Goal: Task Accomplishment & Management: Manage account settings

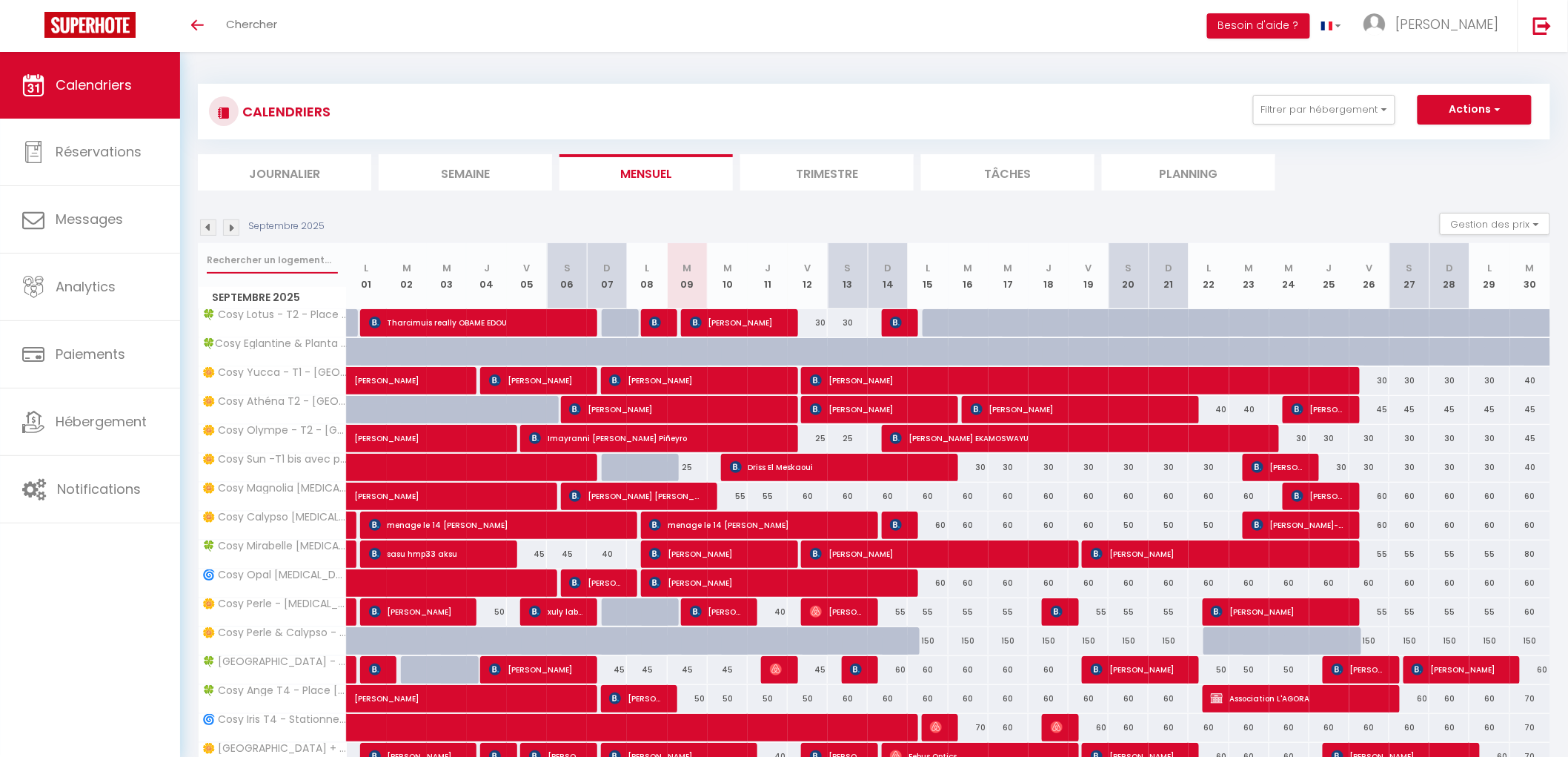
click at [287, 262] on input "text" at bounding box center [272, 260] width 131 height 26
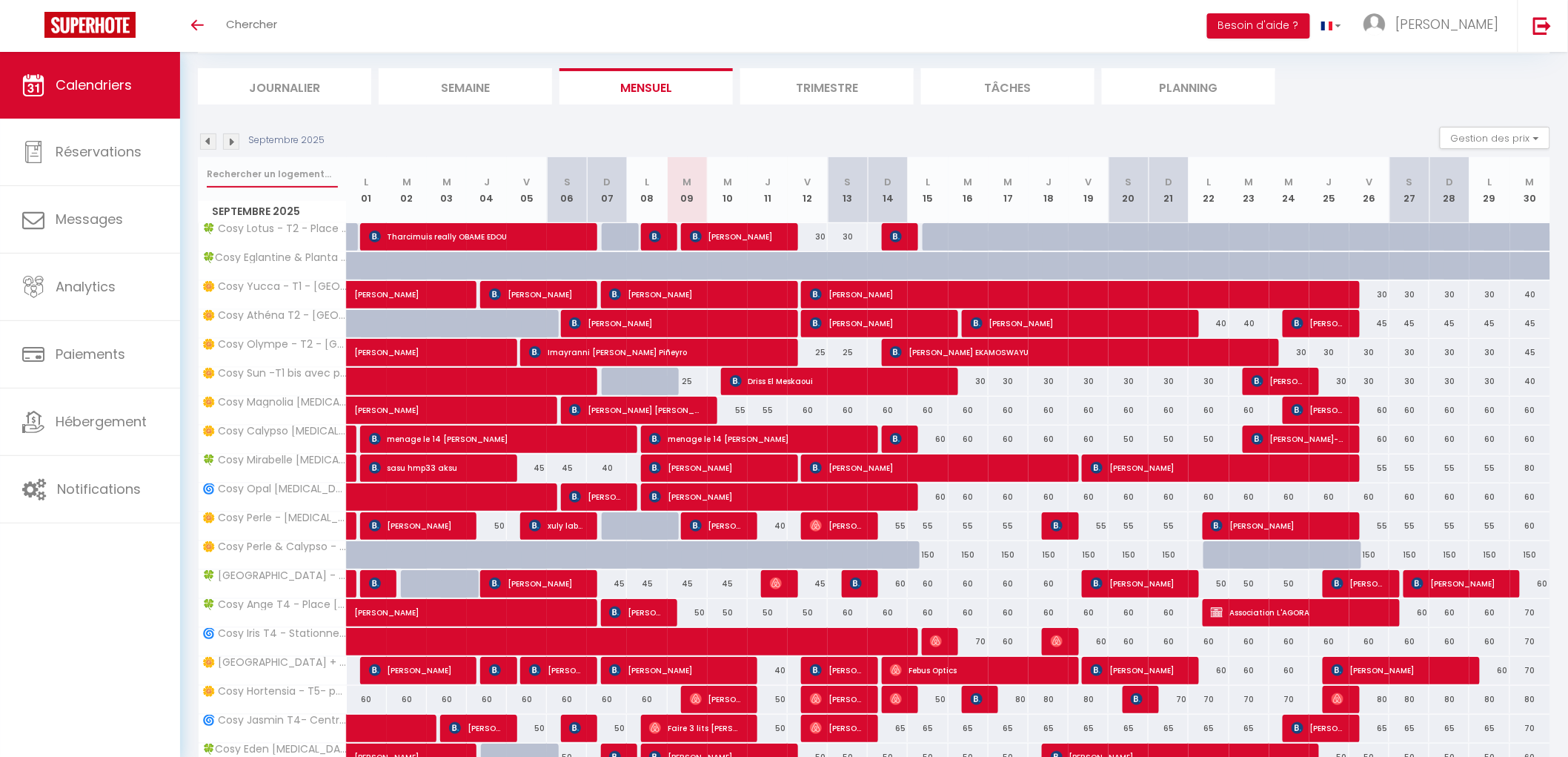
scroll to position [230, 0]
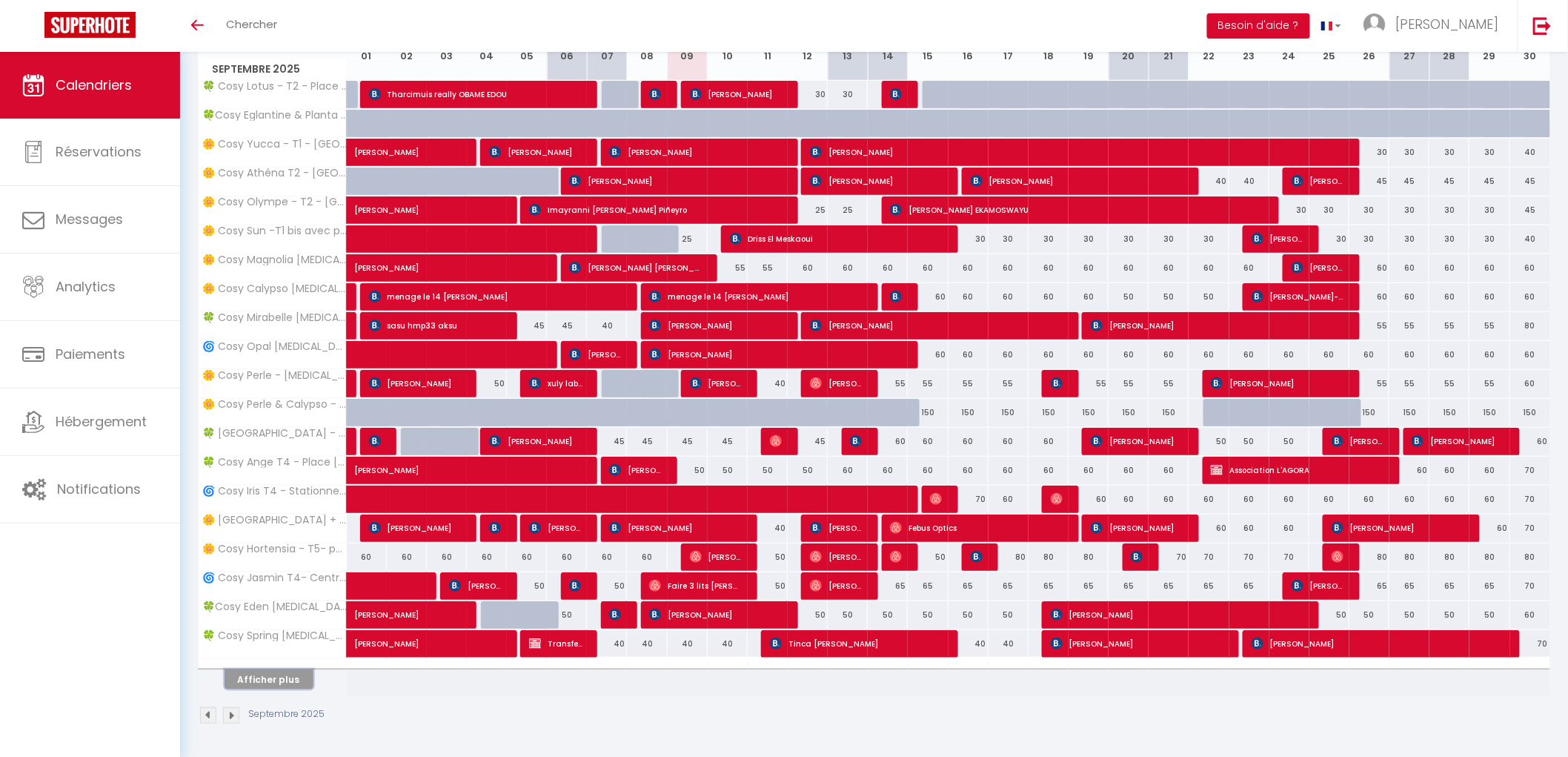
click at [297, 683] on button "Afficher plus" at bounding box center [269, 679] width 89 height 20
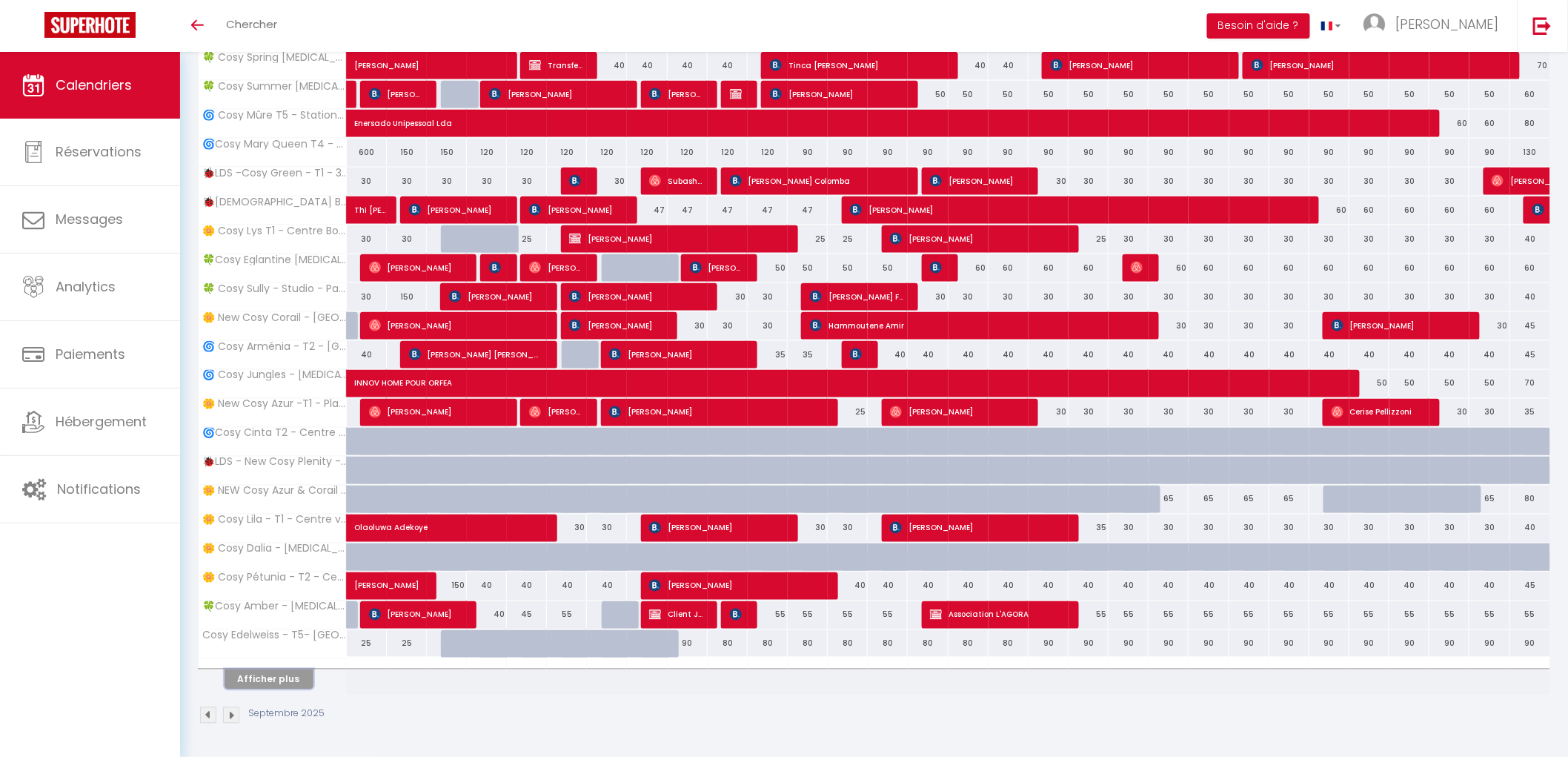
click at [289, 672] on button "Afficher plus" at bounding box center [269, 679] width 89 height 20
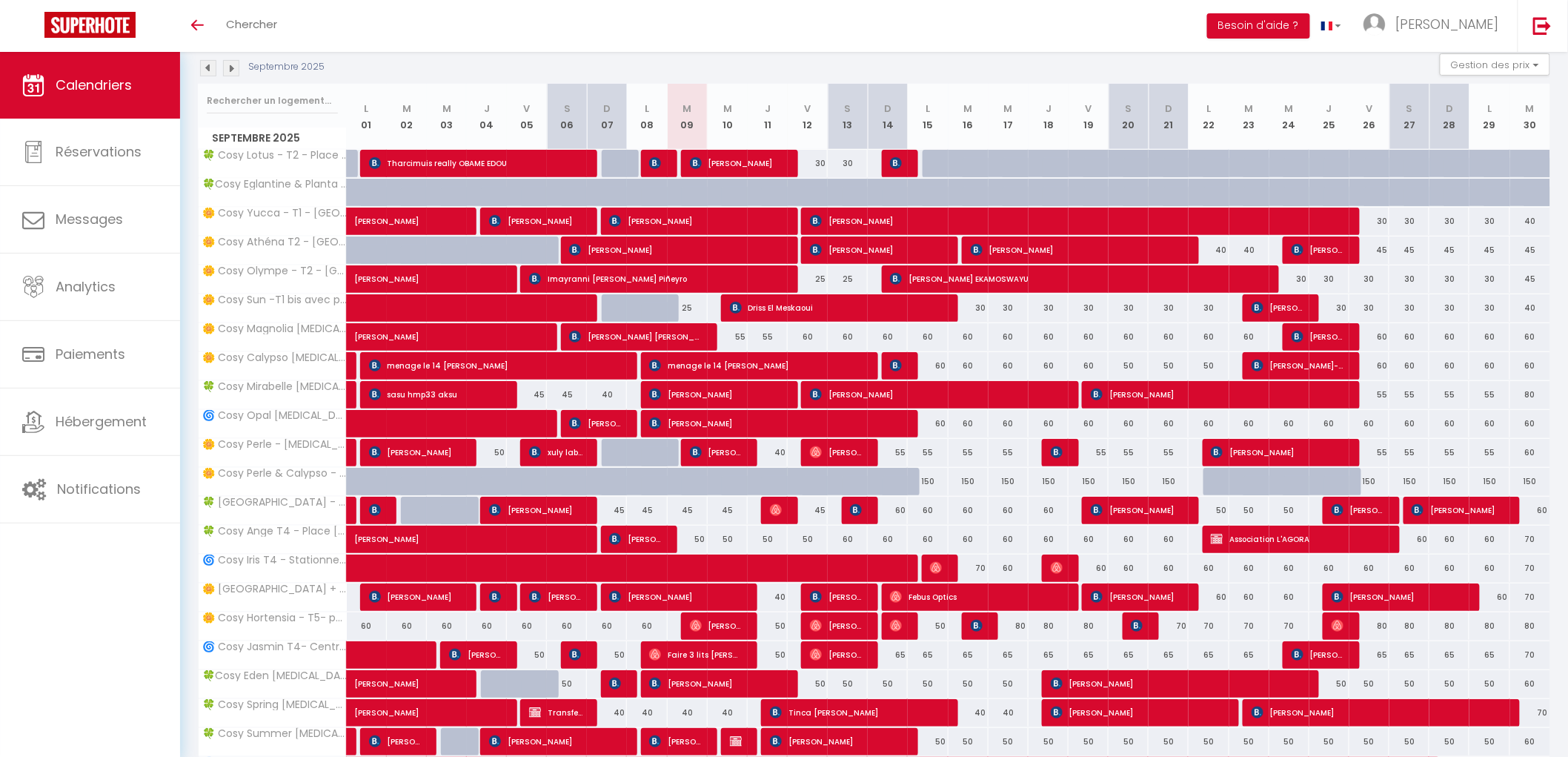
scroll to position [0, 0]
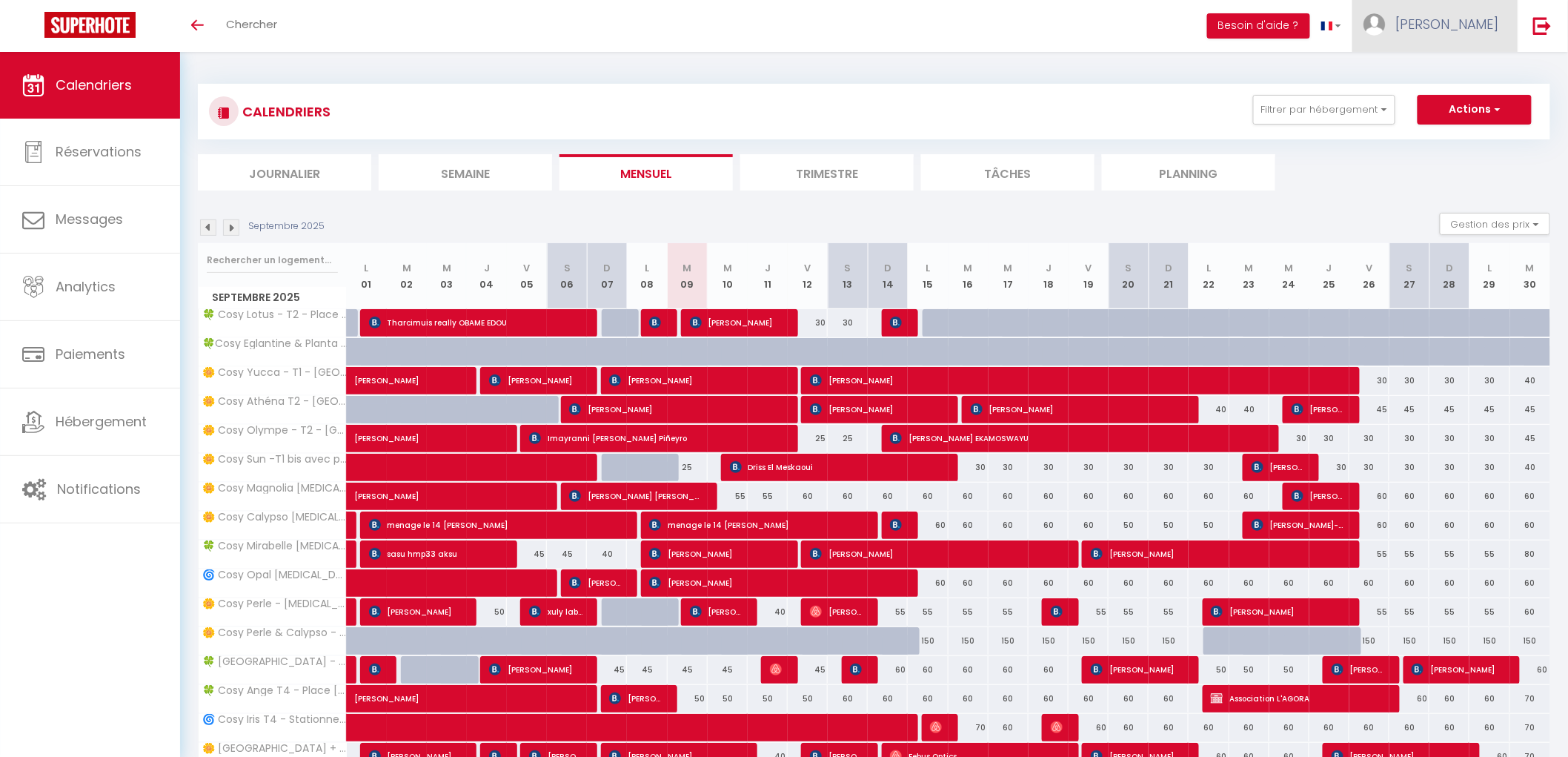
click at [1475, 19] on span "[PERSON_NAME]" at bounding box center [1448, 25] width 104 height 19
click at [1448, 94] on link "Équipe" at bounding box center [1458, 100] width 110 height 26
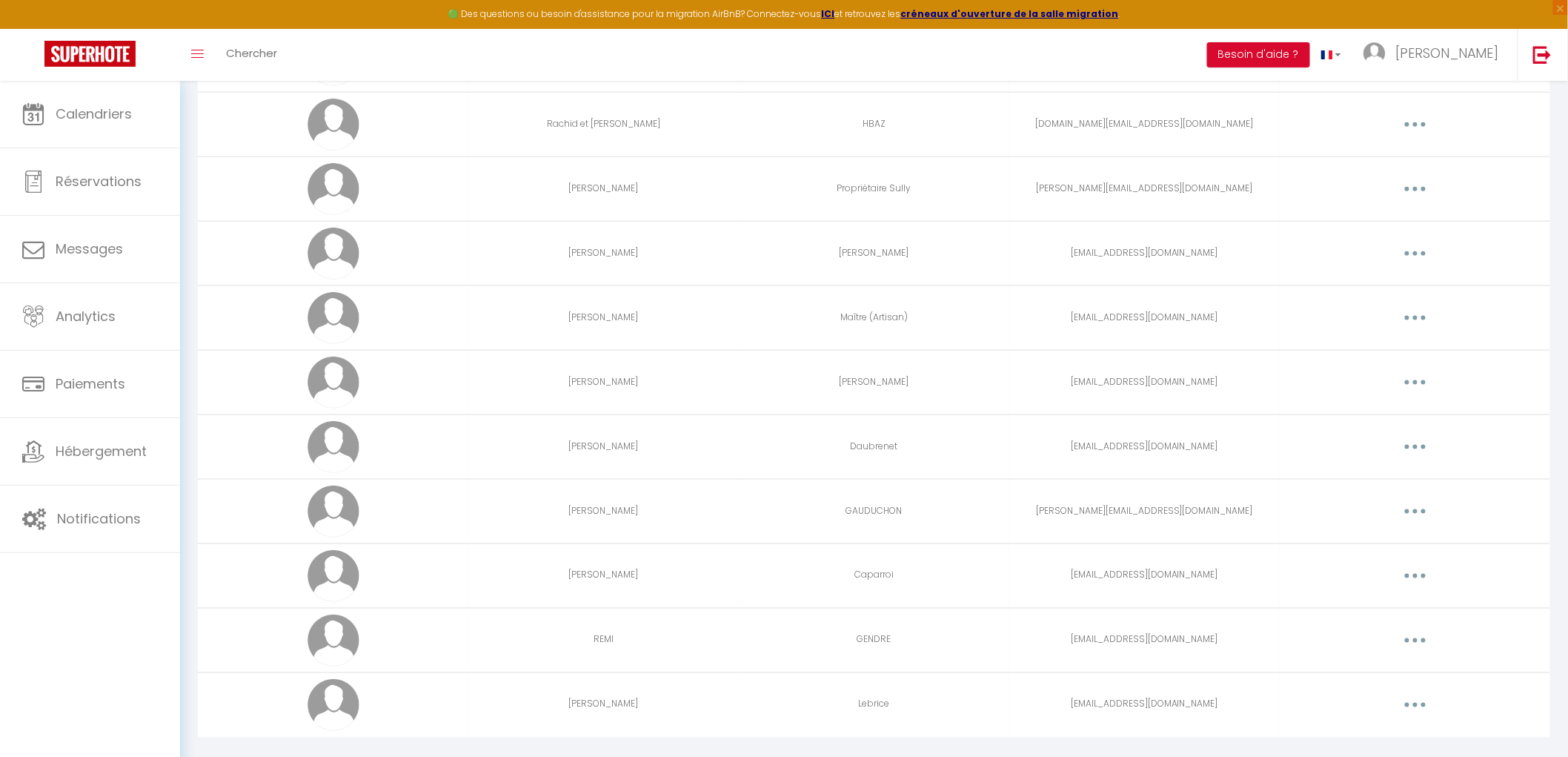
scroll to position [658, 0]
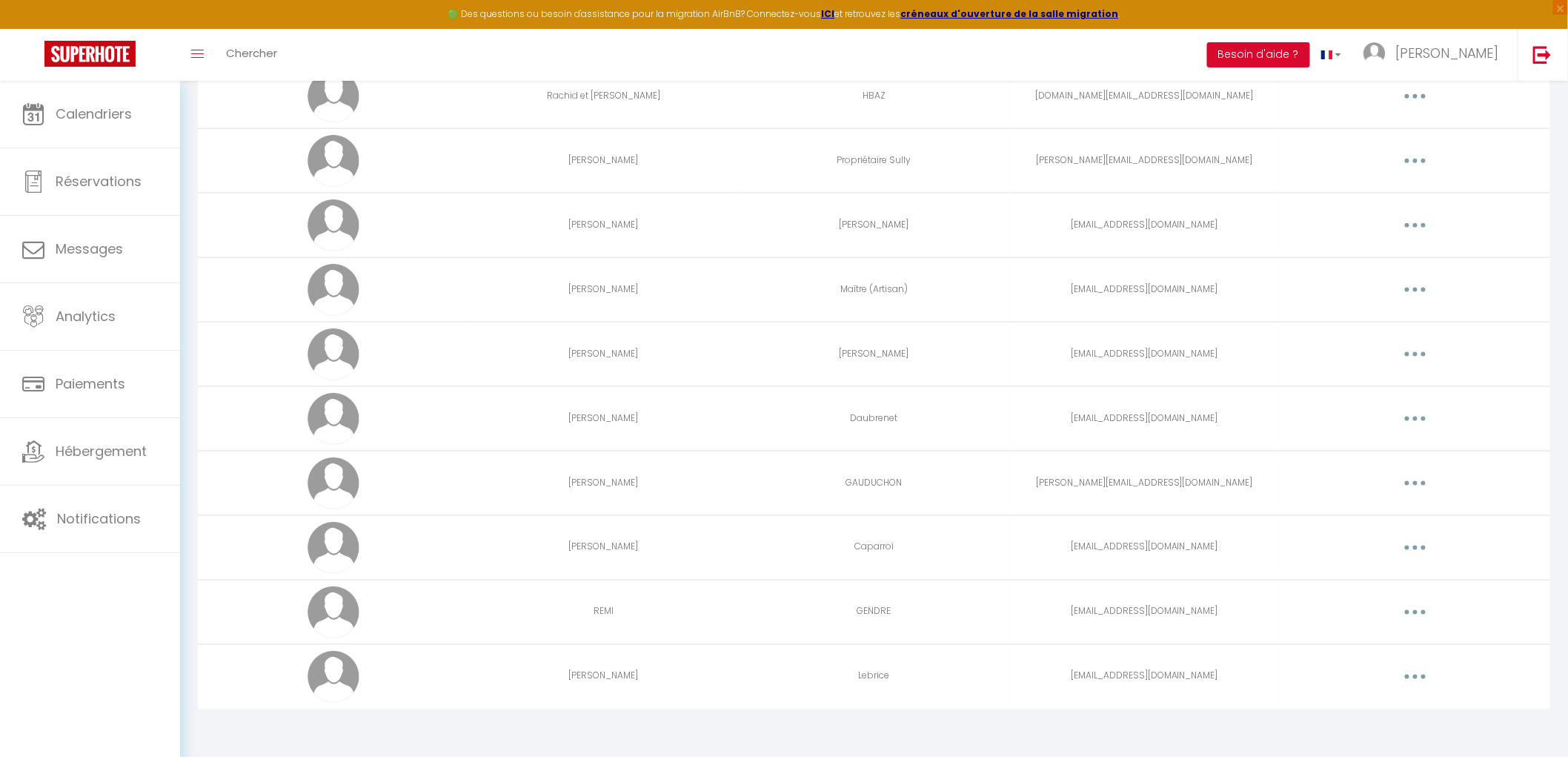
click at [1414, 673] on button "button" at bounding box center [1416, 677] width 42 height 24
click at [1346, 708] on link "Editer" at bounding box center [1377, 711] width 110 height 26
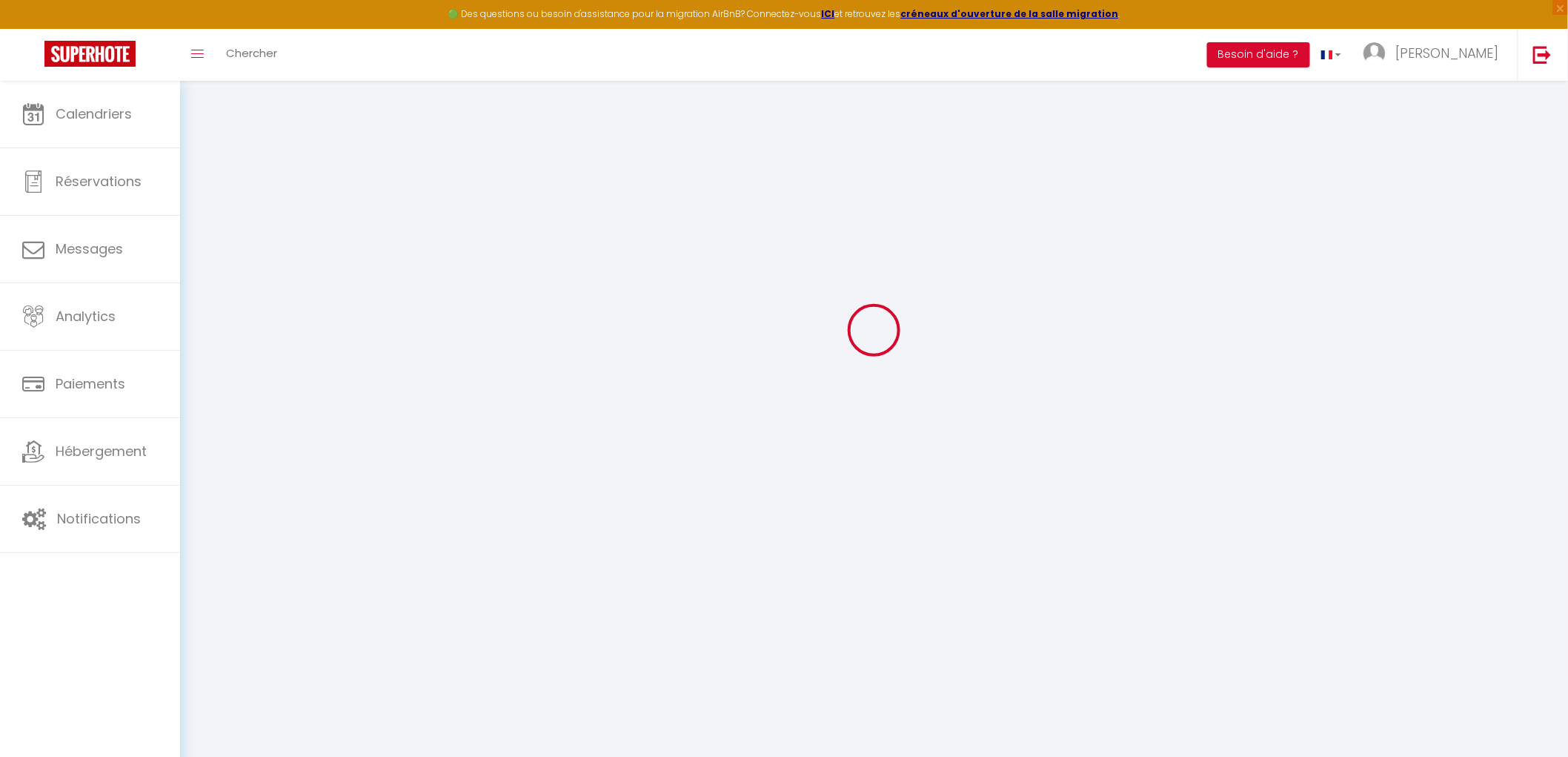
type input "[PERSON_NAME]"
type input "Lebrice"
type input "[EMAIL_ADDRESS][DOMAIN_NAME]"
type textarea "[URL][DOMAIN_NAME]"
checkbox input "true"
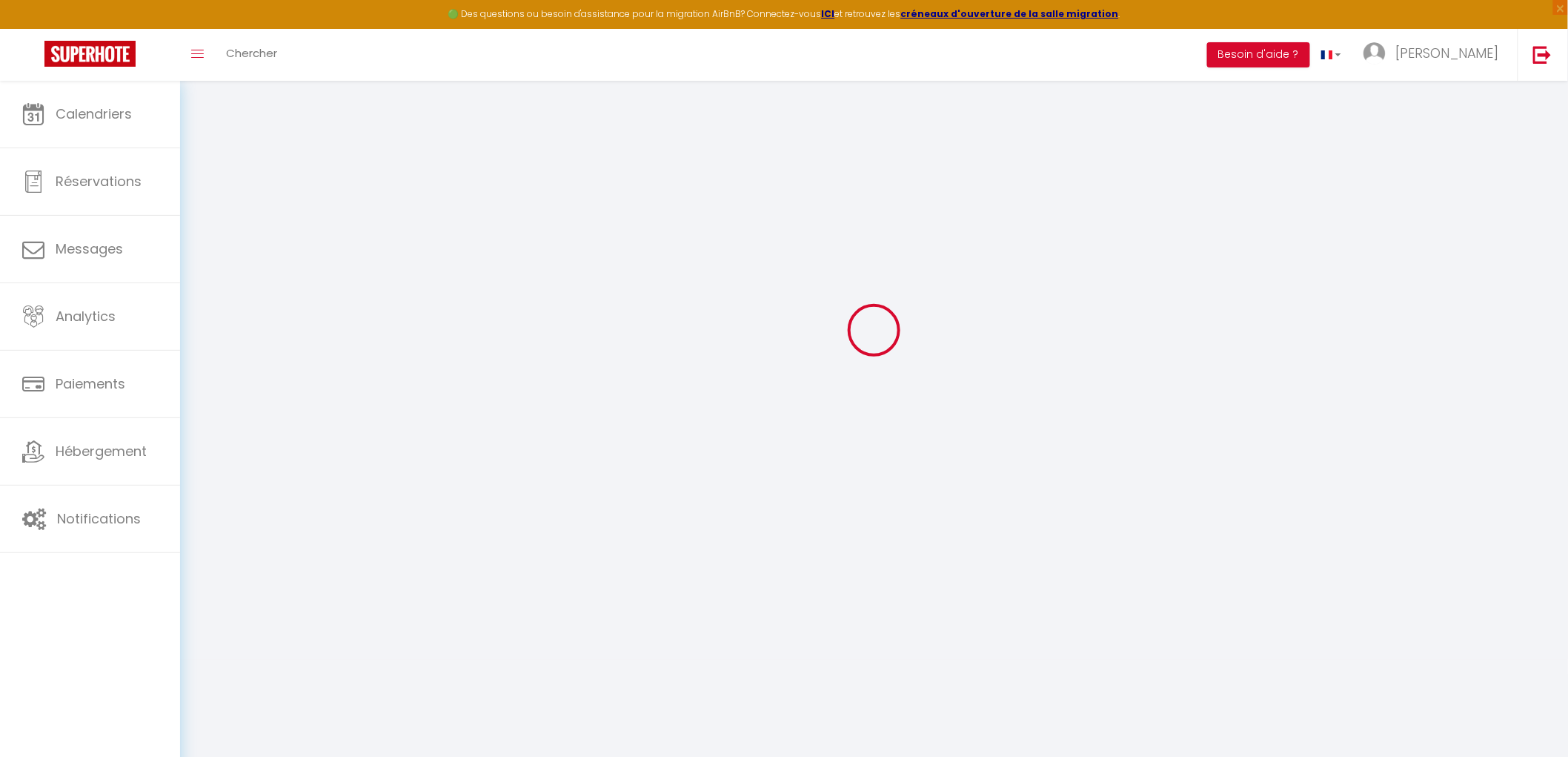
checkbox input "true"
checkbox input "false"
checkbox input "true"
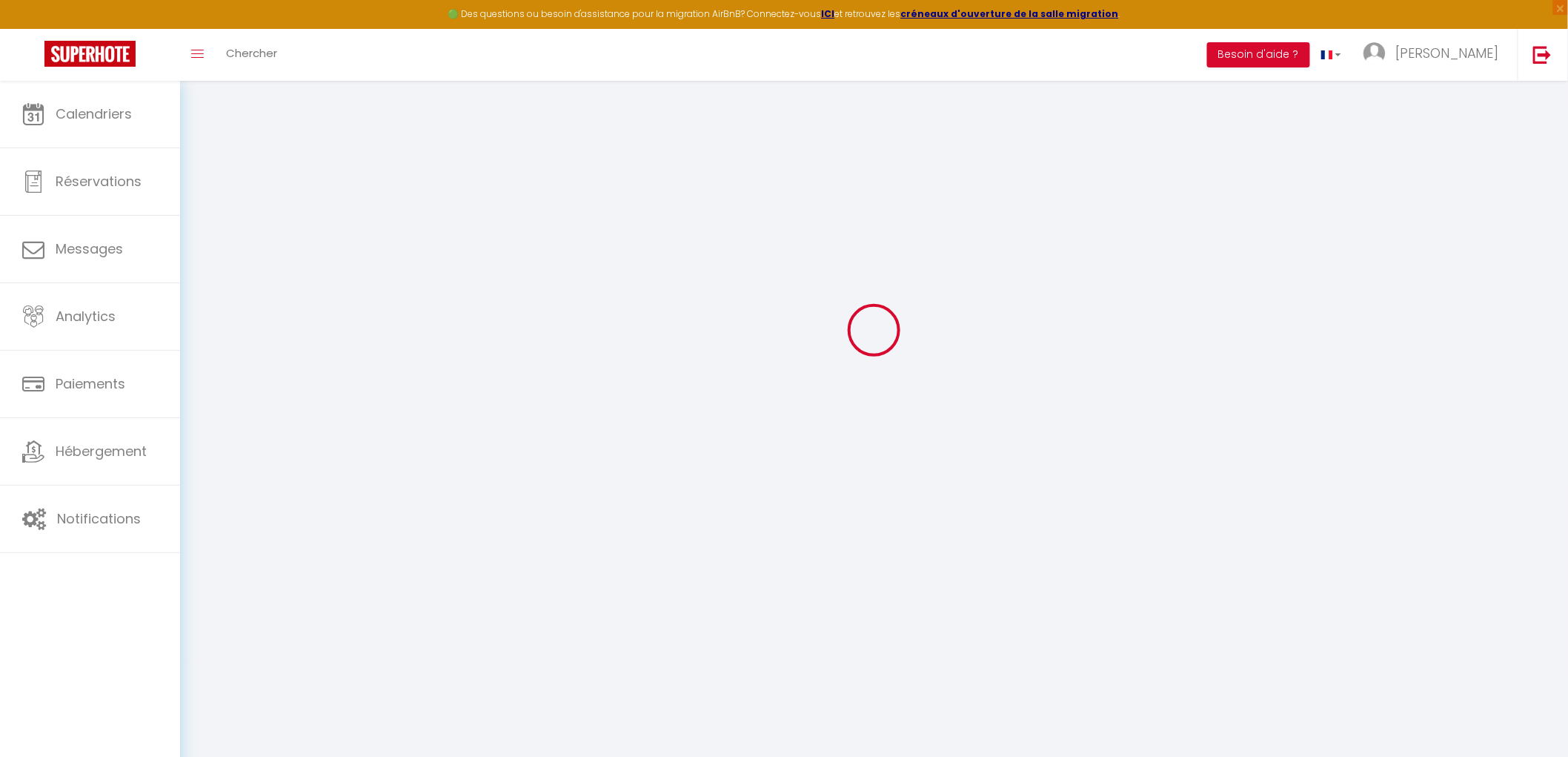
checkbox input "true"
checkbox input "false"
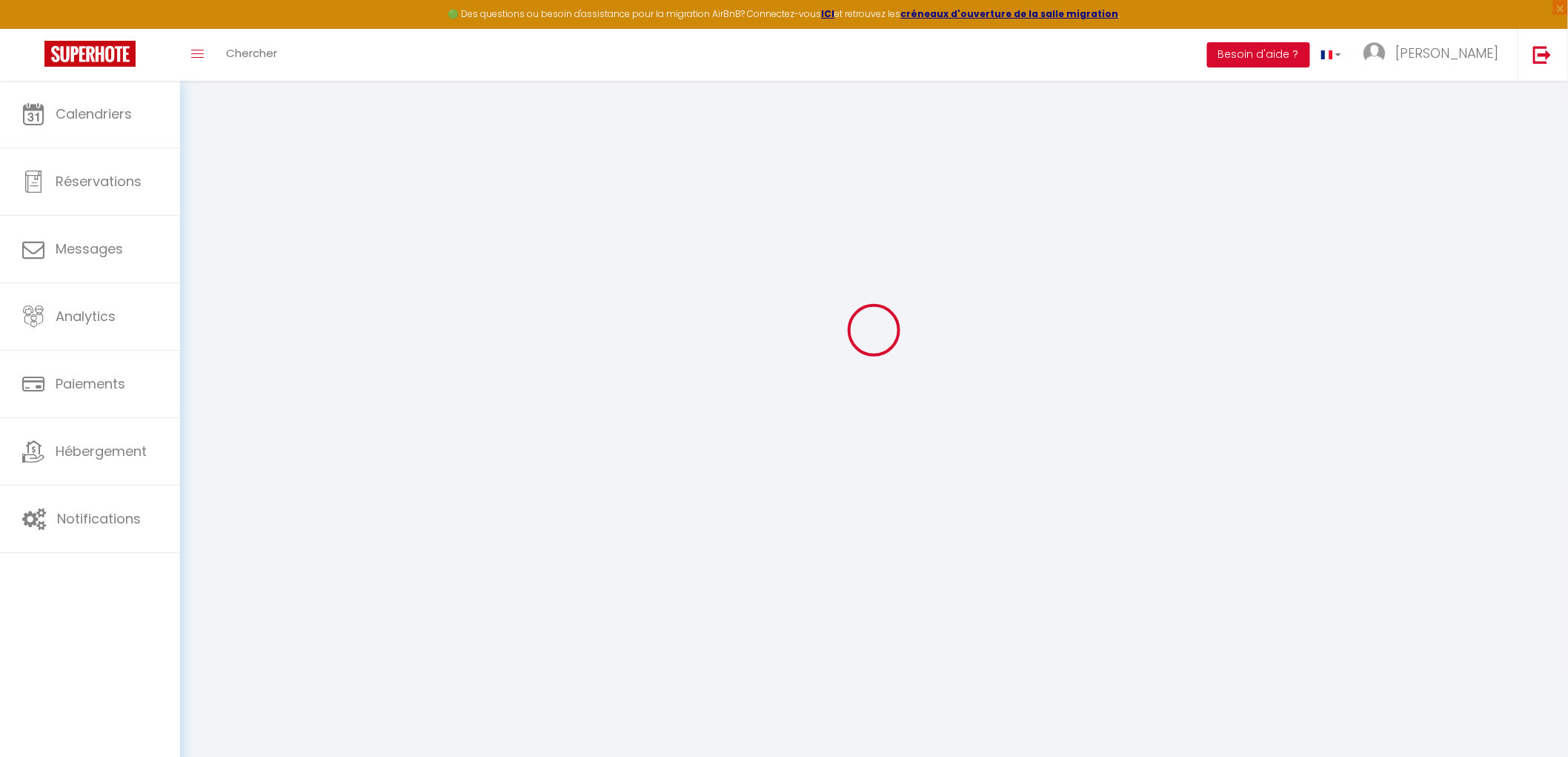
checkbox input "false"
checkbox input "true"
checkbox input "false"
checkbox input "true"
select select
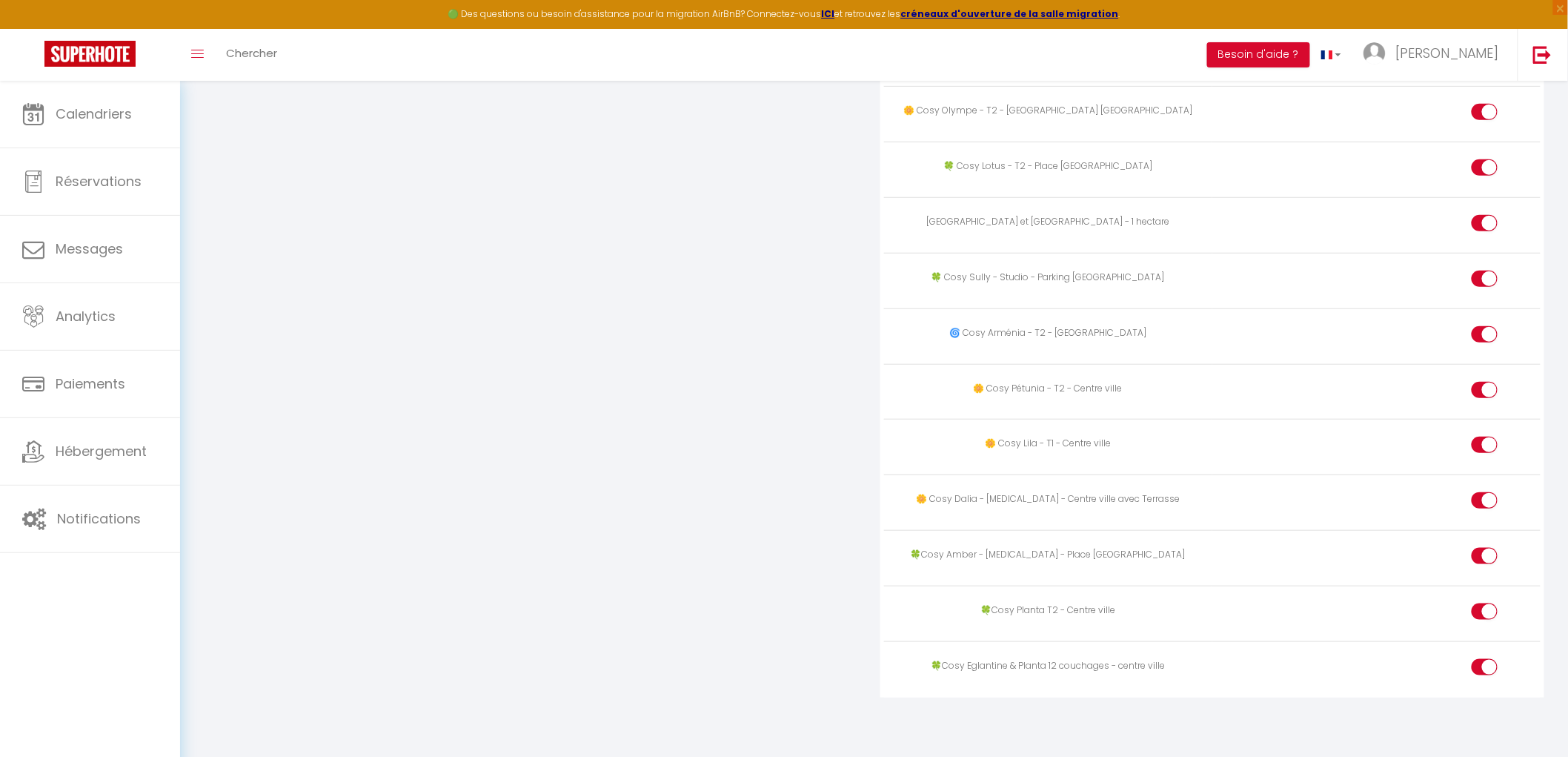
scroll to position [2719, 0]
click at [1485, 165] on input "checkbox" at bounding box center [1497, 171] width 26 height 23
checkbox input "false"
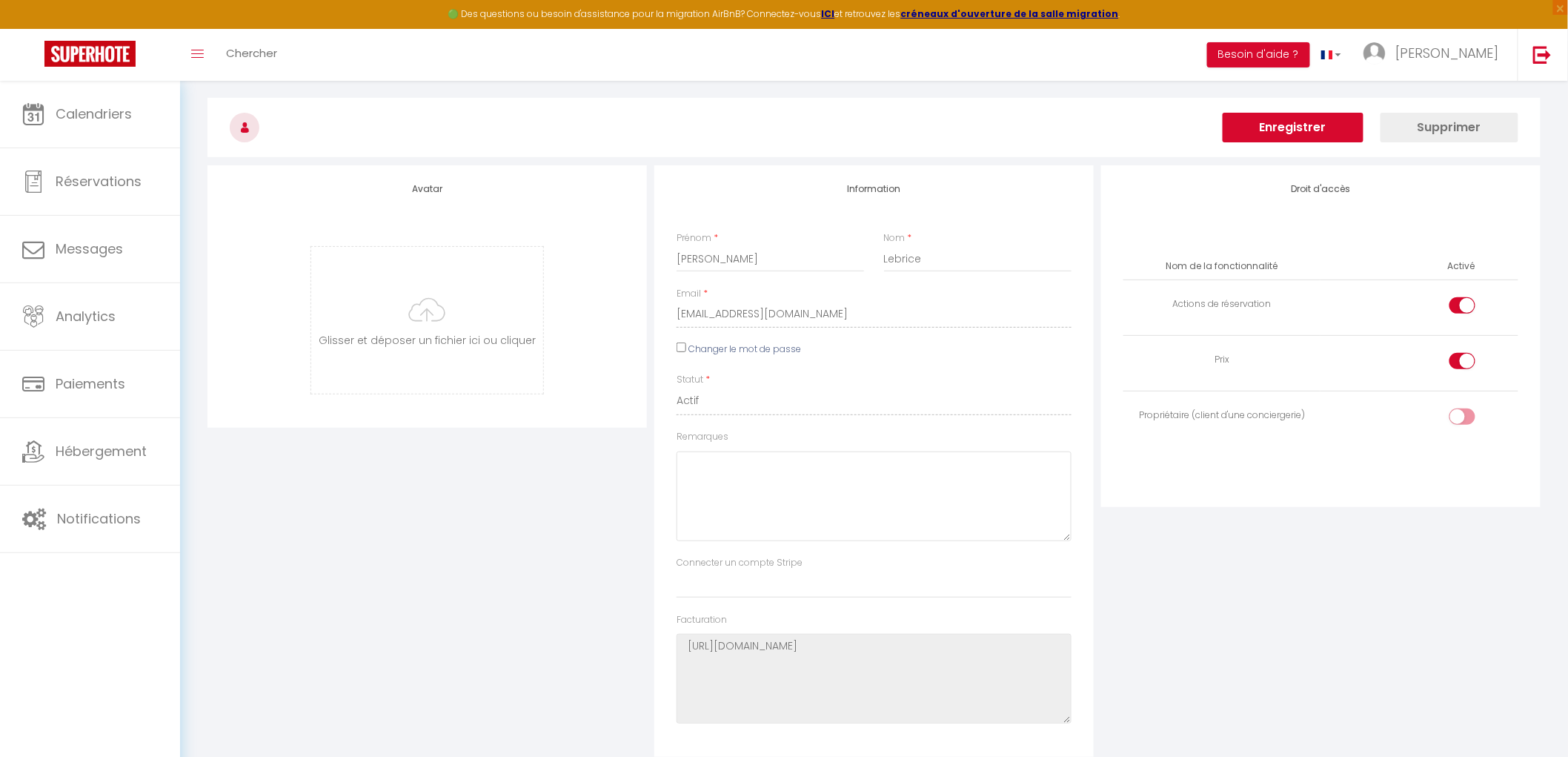
scroll to position [0, 0]
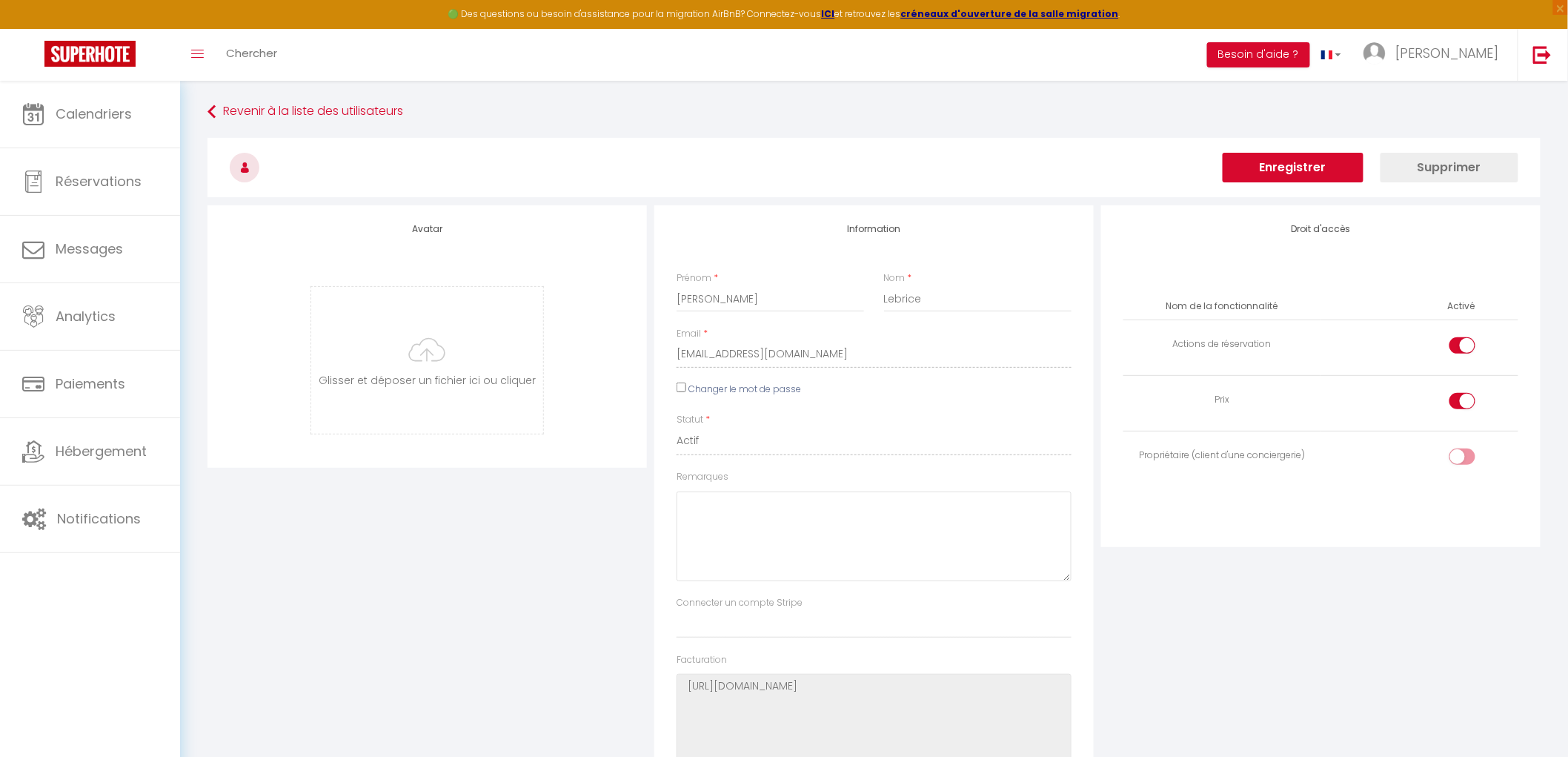
click at [1322, 182] on button "Enregistrer" at bounding box center [1293, 167] width 141 height 29
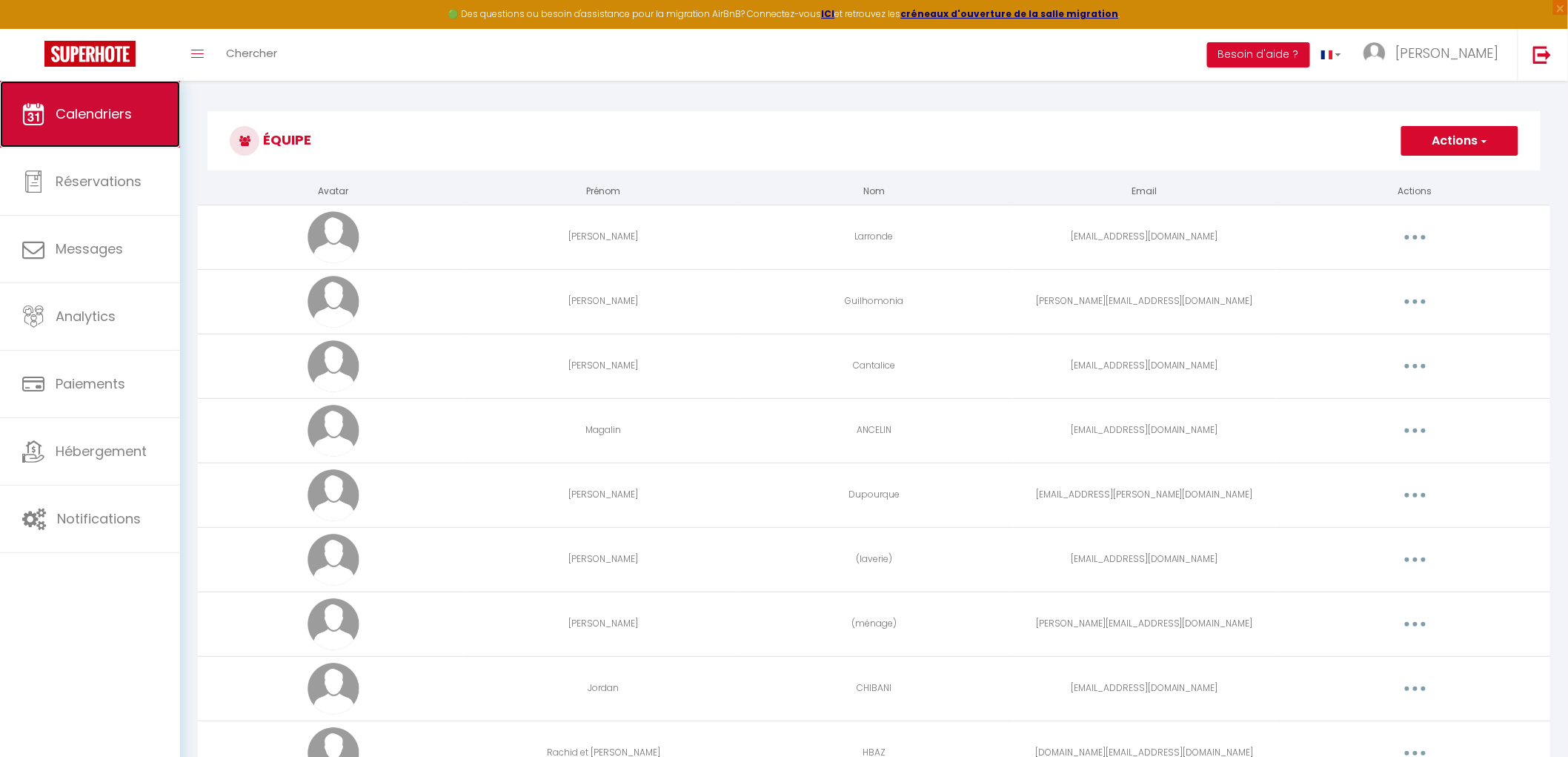
click at [122, 126] on link "Calendriers" at bounding box center [90, 114] width 180 height 67
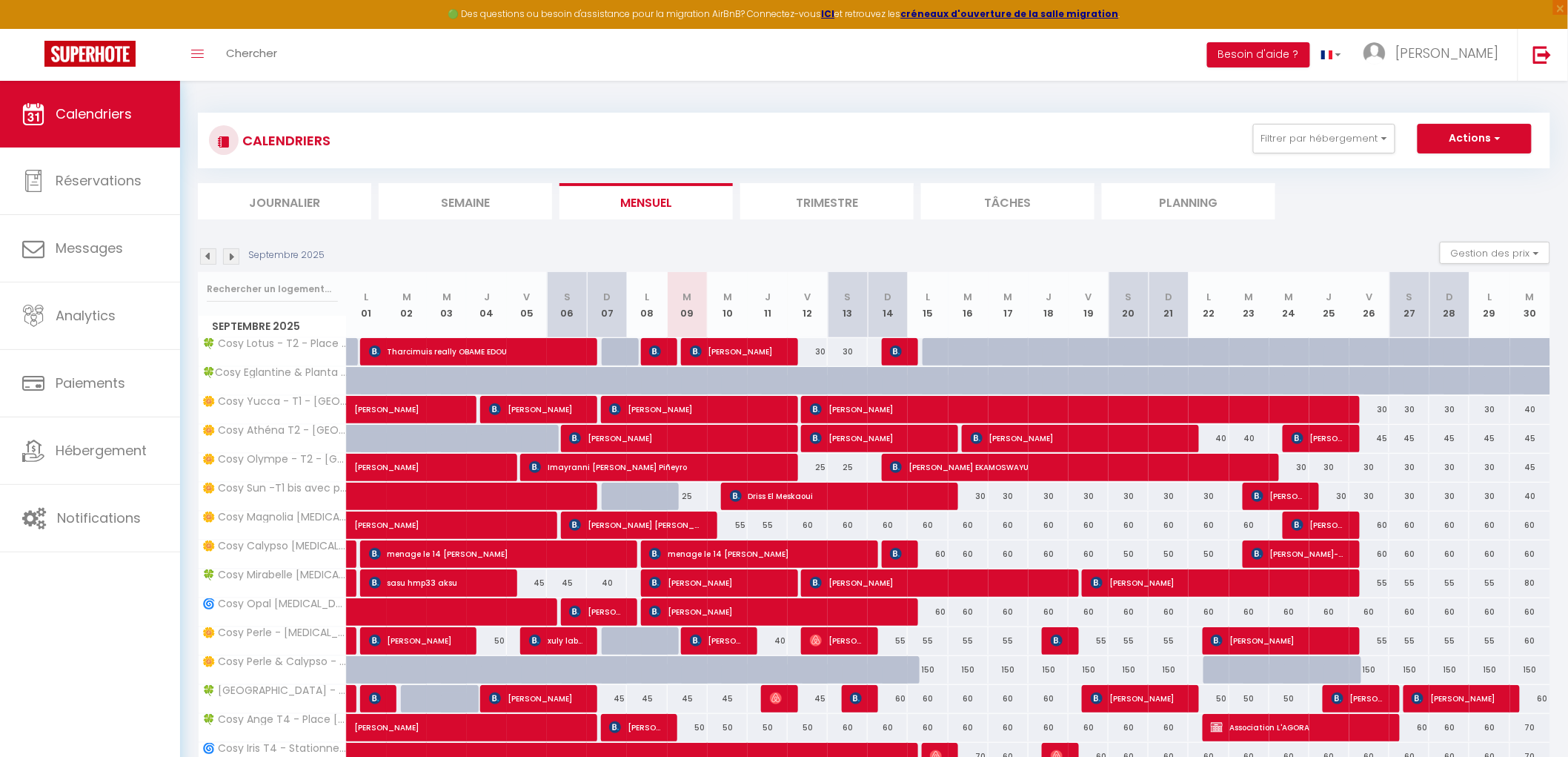
click at [374, 247] on div "Septembre 2025 Gestion des prix Nb Nuits minimum Règles Disponibilité" at bounding box center [874, 257] width 1352 height 30
click at [283, 298] on input "text" at bounding box center [272, 290] width 131 height 26
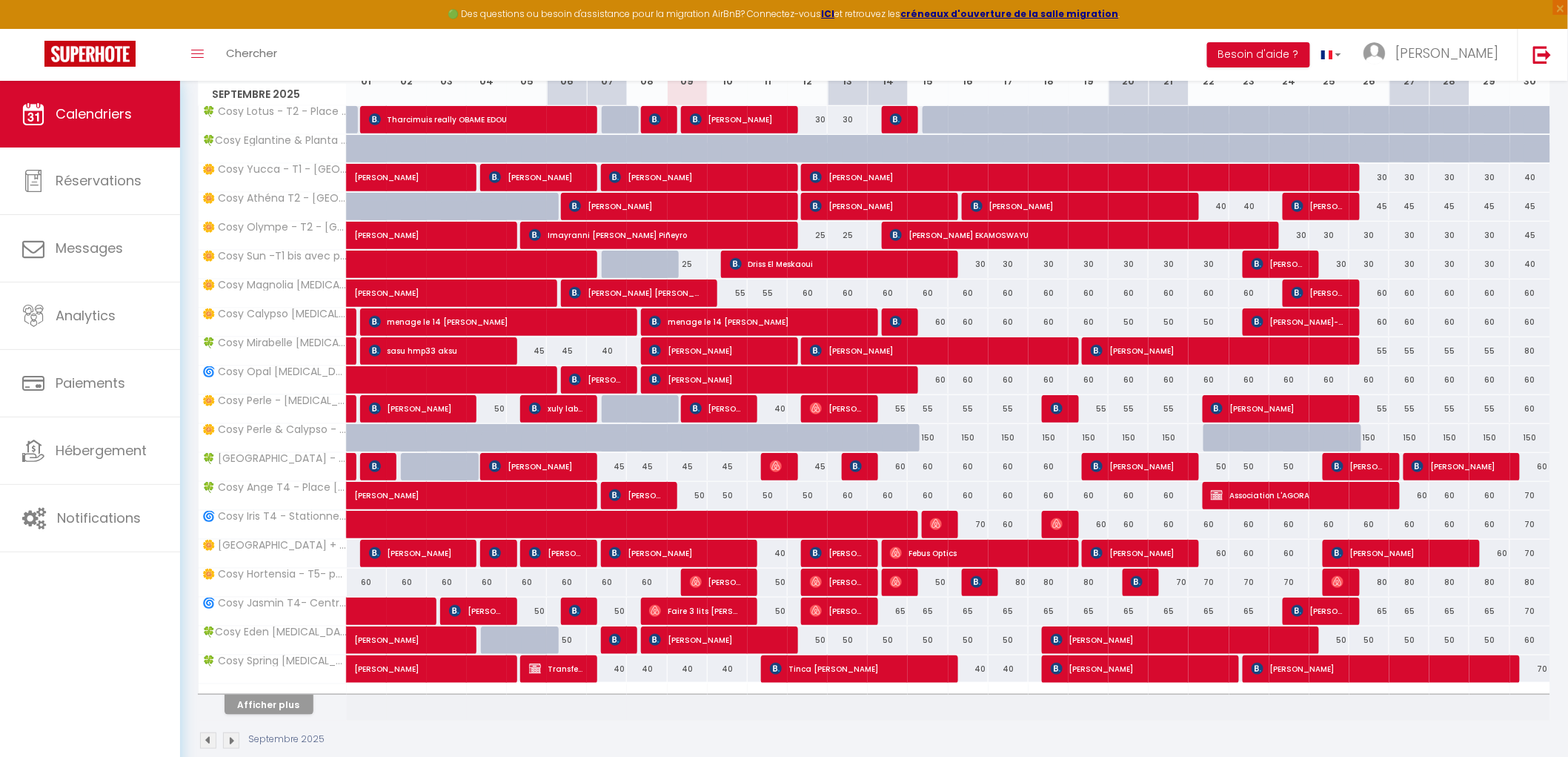
scroll to position [247, 0]
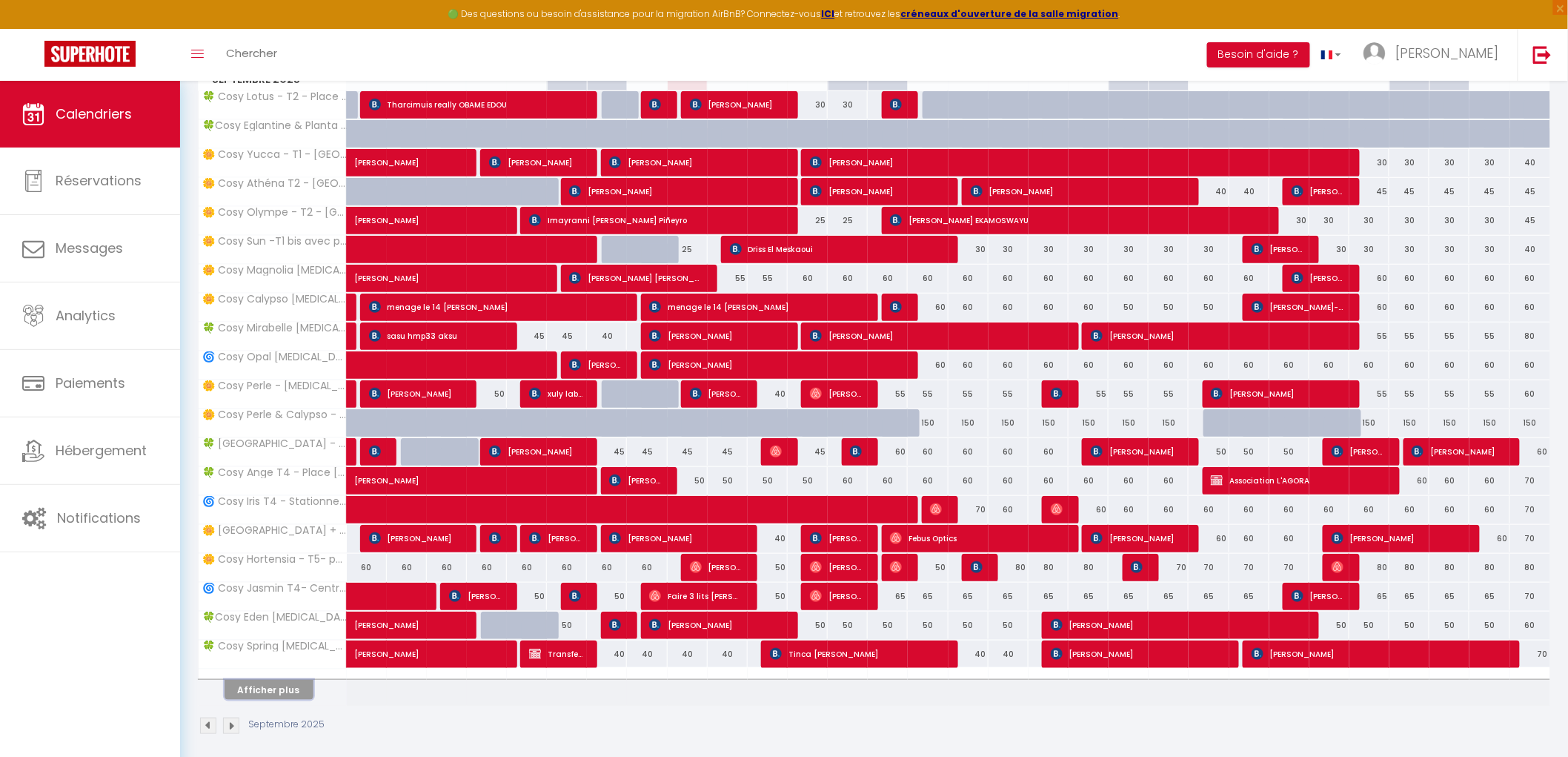
click at [259, 691] on button "Afficher plus" at bounding box center [269, 690] width 89 height 20
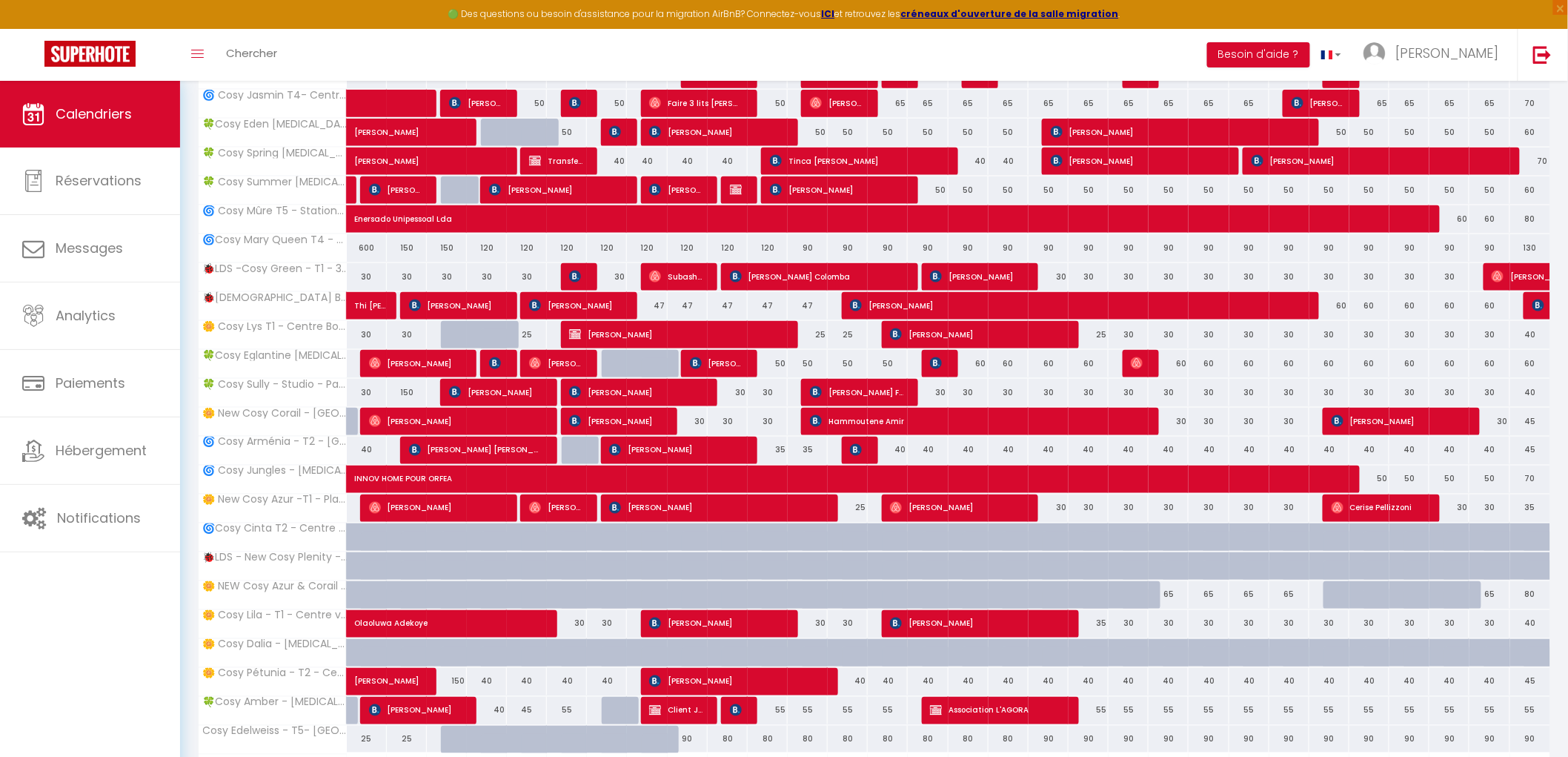
scroll to position [838, 0]
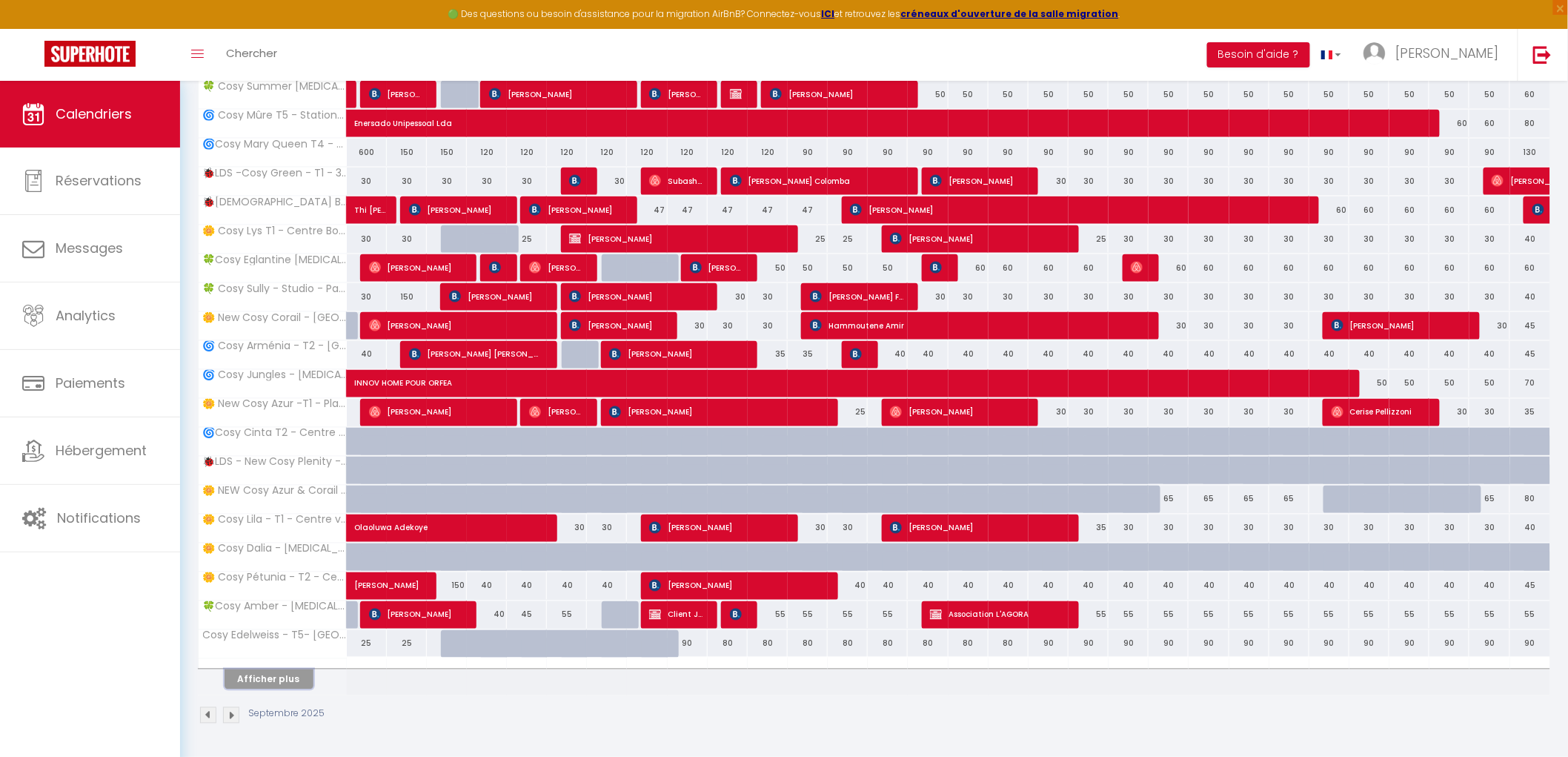
click at [283, 683] on button "Afficher plus" at bounding box center [269, 679] width 89 height 20
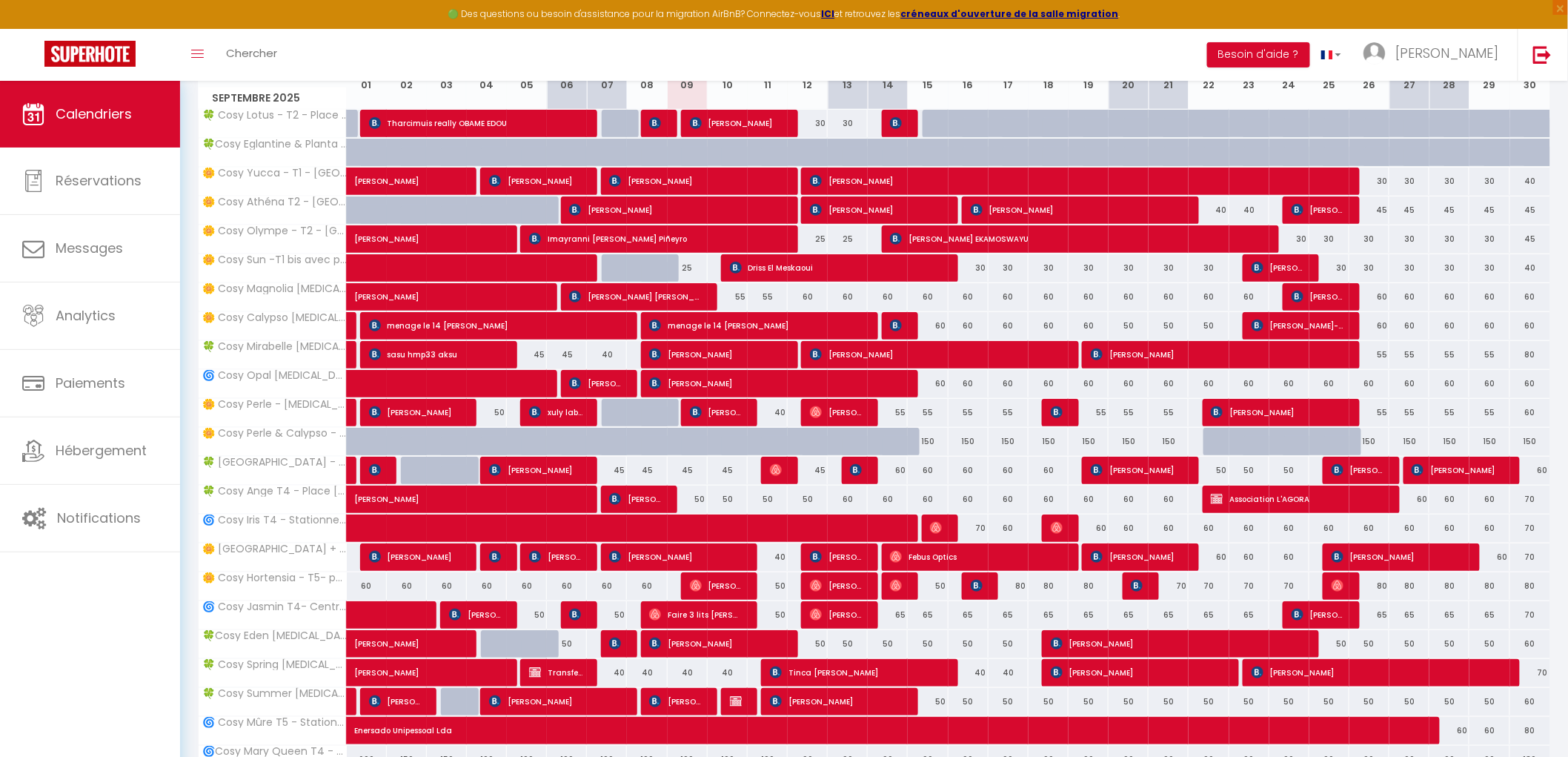
scroll to position [329, 0]
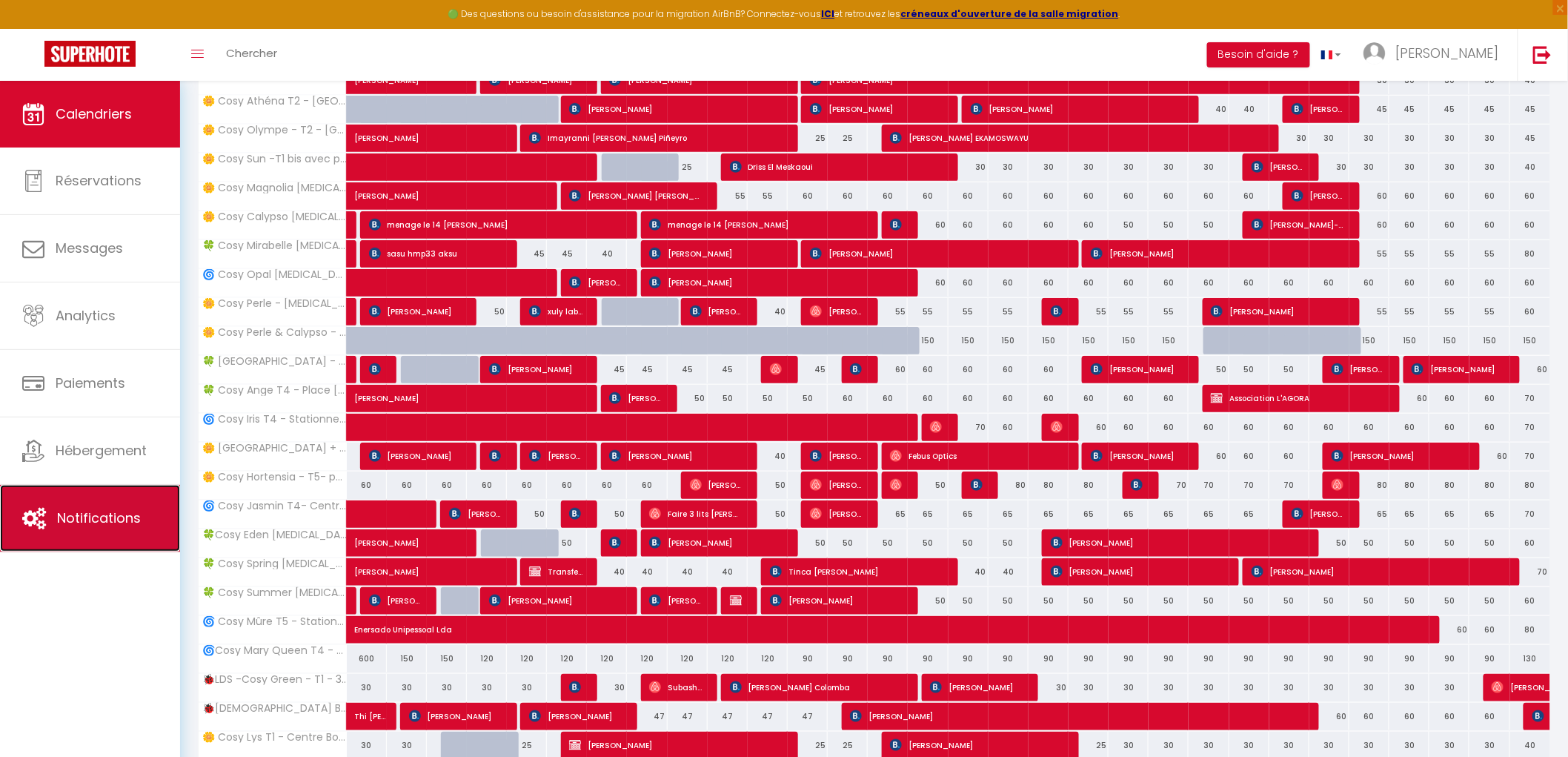
click at [63, 530] on link "Notifications" at bounding box center [90, 519] width 180 height 67
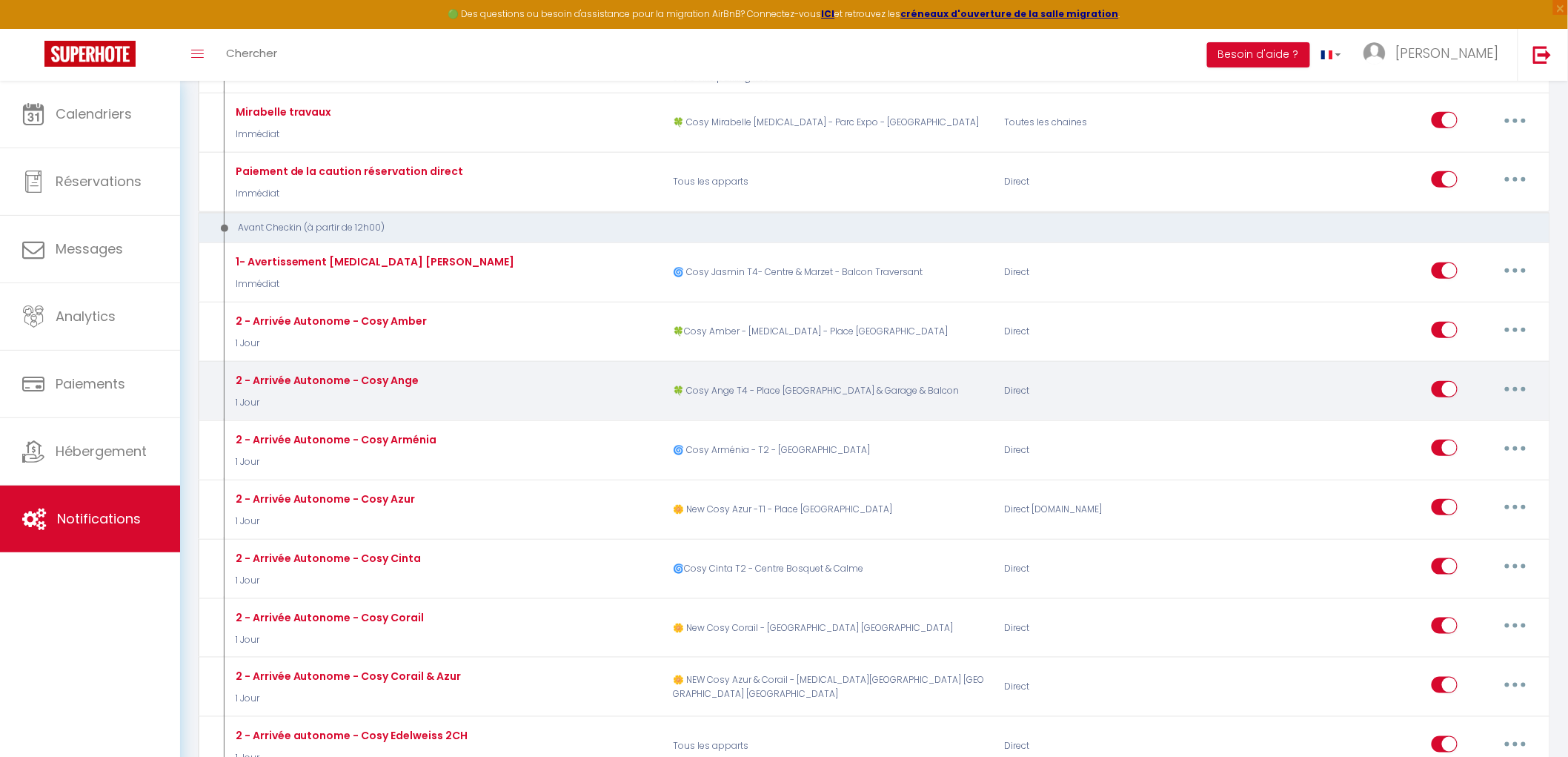
scroll to position [329, 0]
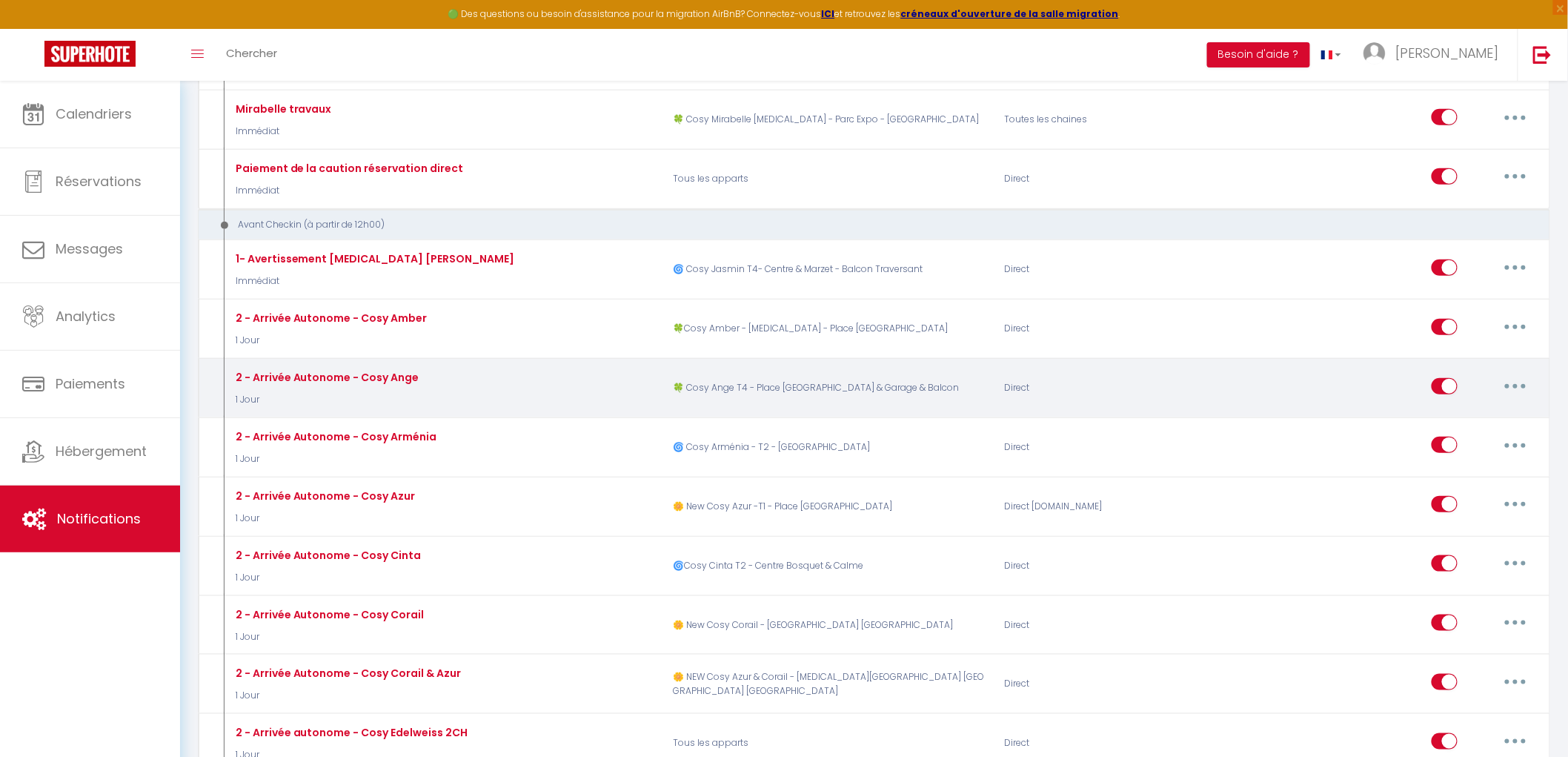
drag, startPoint x: 1522, startPoint y: 379, endPoint x: 1502, endPoint y: 389, distance: 22.4
click at [1522, 380] on button "button" at bounding box center [1516, 386] width 42 height 24
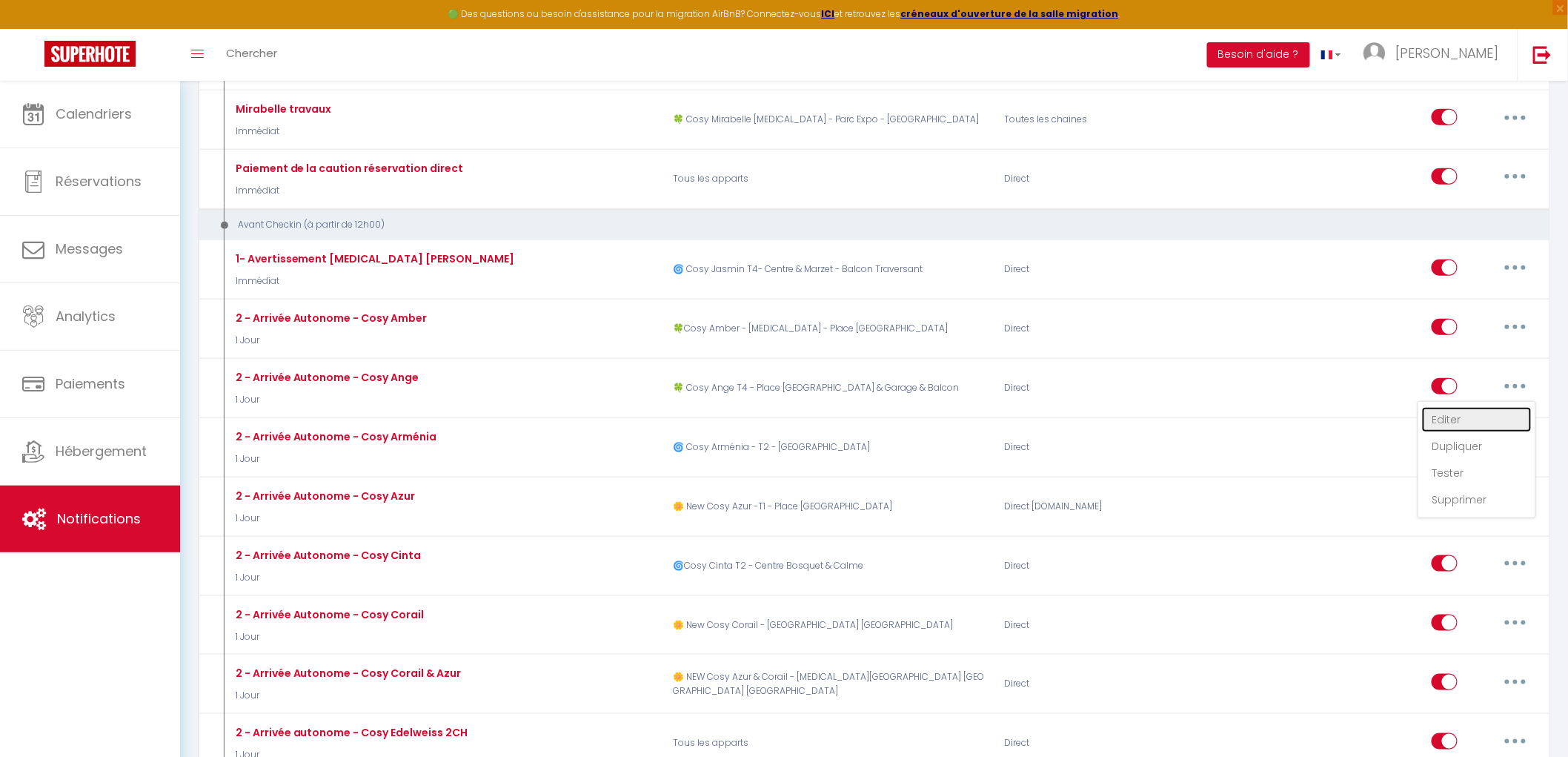
drag, startPoint x: 1478, startPoint y: 406, endPoint x: 818, endPoint y: 389, distance: 660.2
click at [1477, 407] on link "Editer" at bounding box center [1477, 419] width 110 height 26
type input "2 - Arrivée Autonome - Cosy Ange"
select select "1 Jour"
select select "if_booking_is_paid"
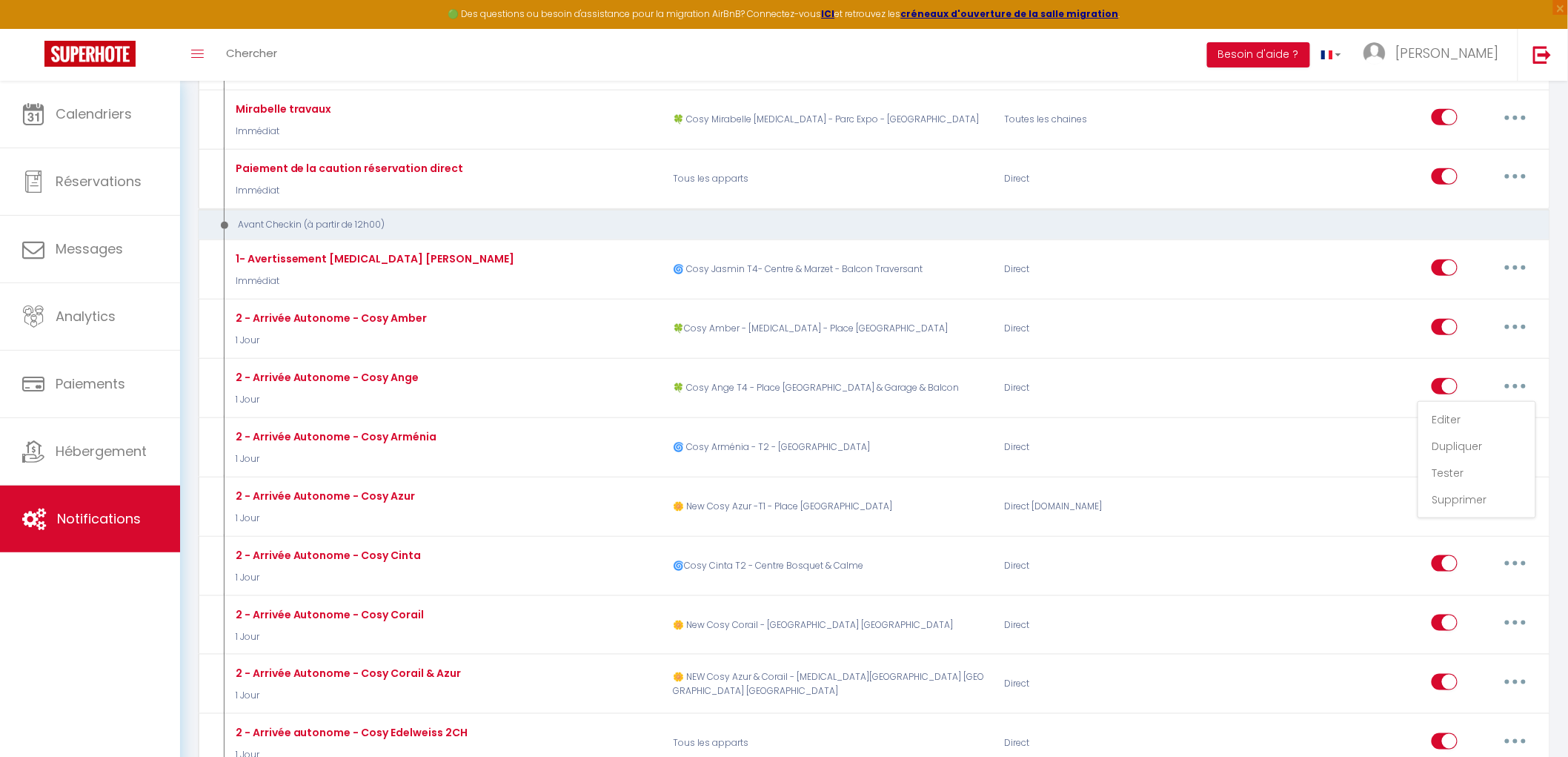
checkbox input "true"
checkbox input "false"
radio input "true"
type input "Protocole d'entrée"
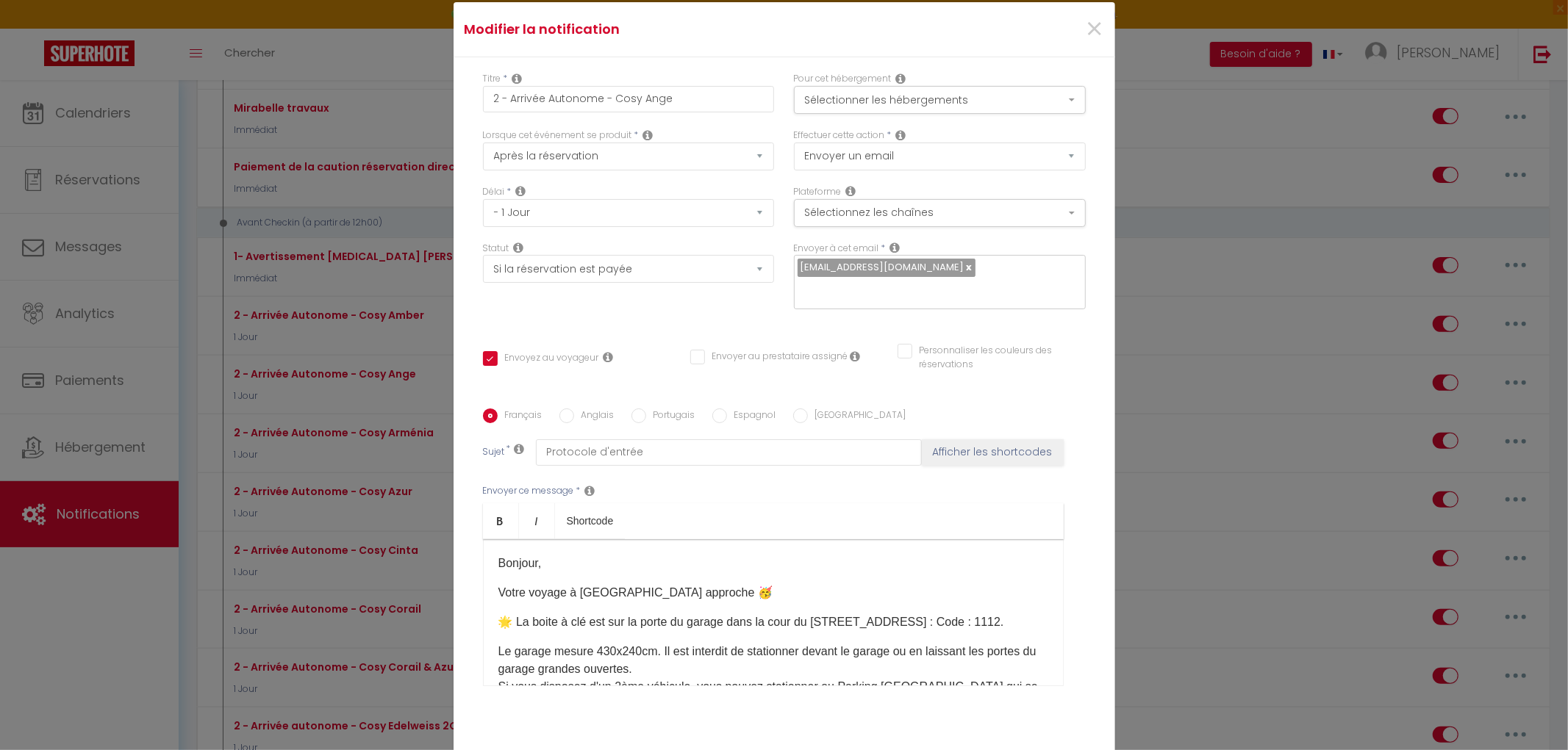
click at [748, 555] on p "Bonjour," at bounding box center [773, 563] width 550 height 18
copy div "Bonjour, Votre voyage à [GEOGRAPHIC_DATA] approche 🥳​ 🌟​​​ La boite à clé est s…"
click at [1089, 41] on span "×" at bounding box center [1094, 29] width 19 height 44
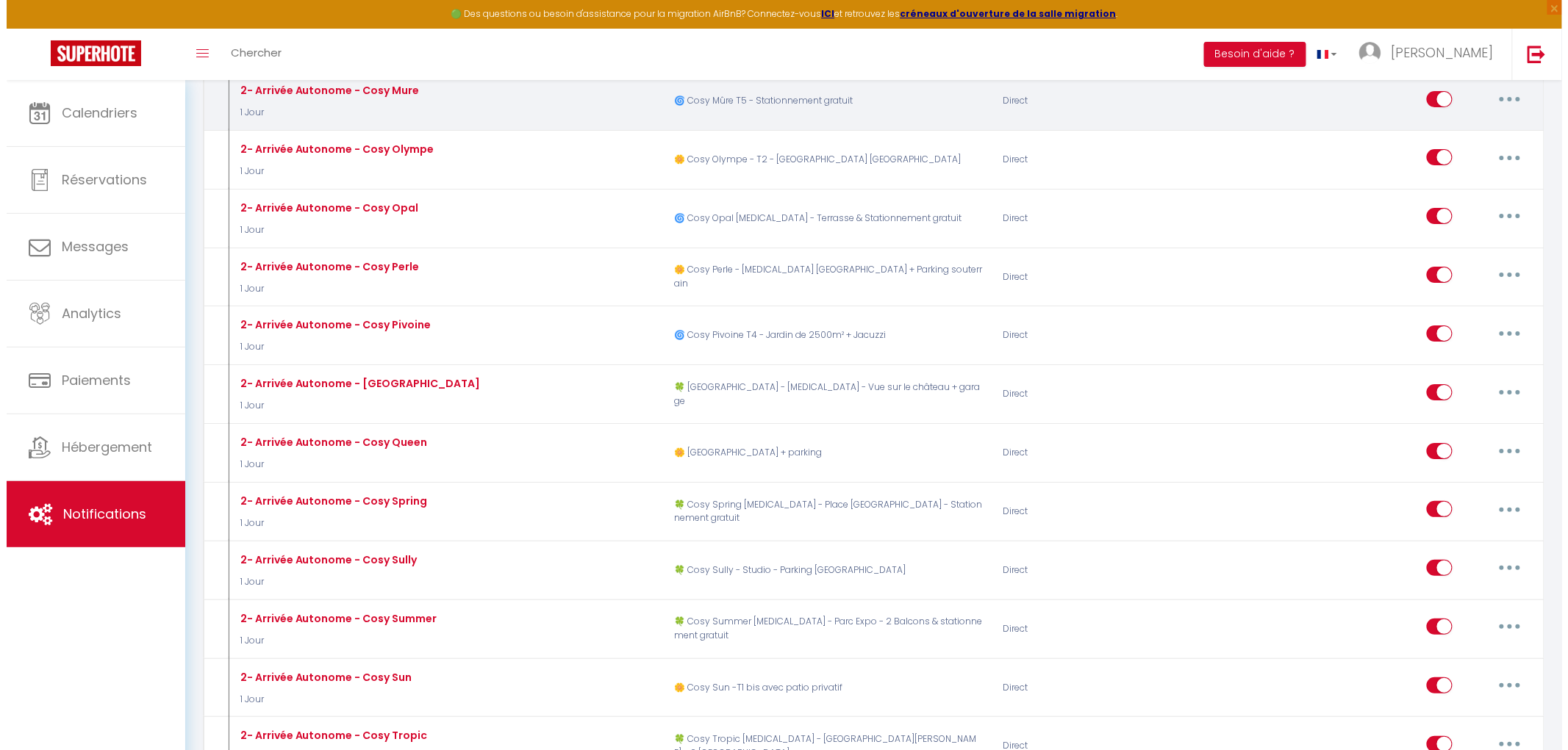
scroll to position [2286, 0]
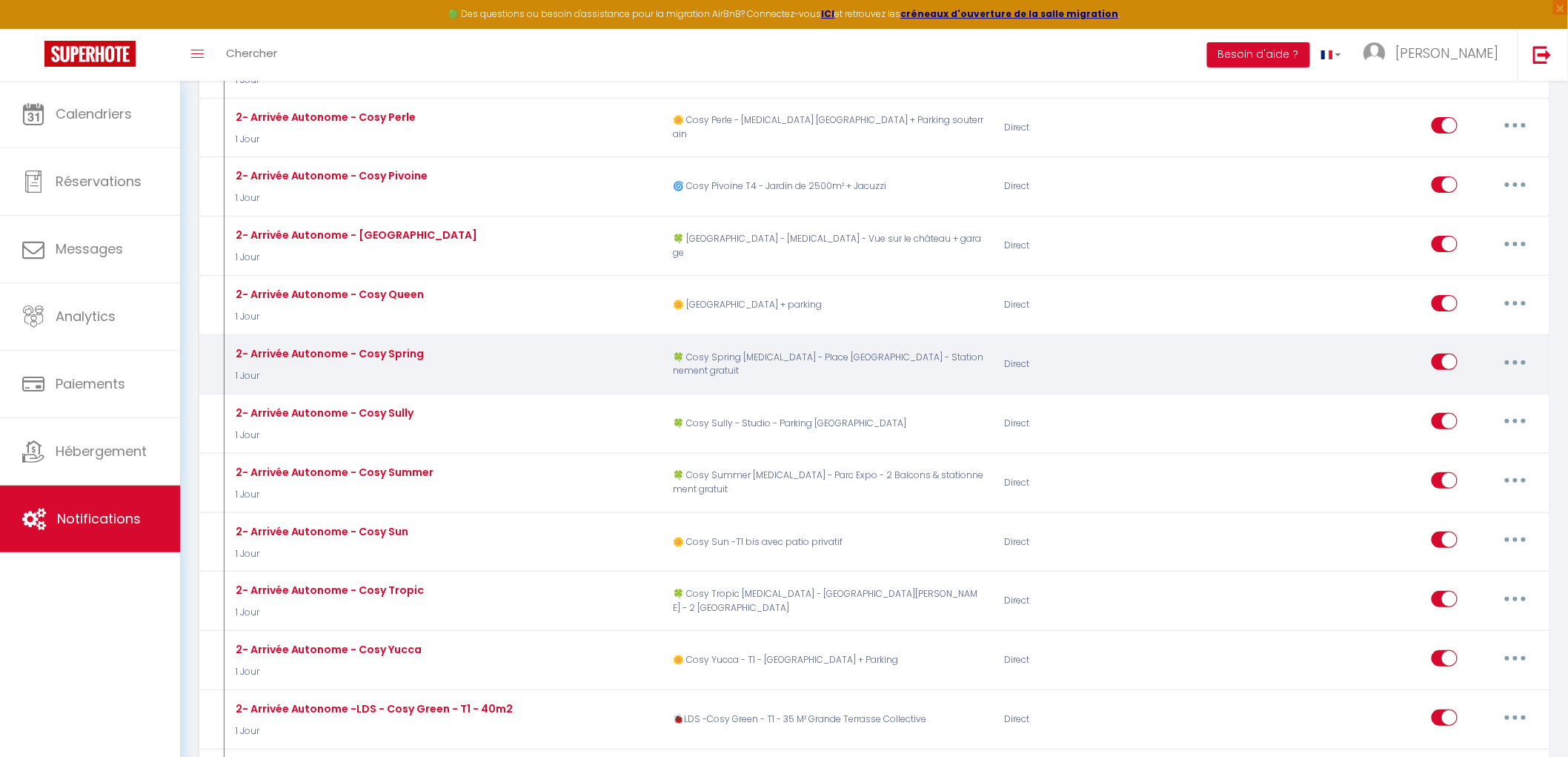
drag, startPoint x: 1510, startPoint y: 380, endPoint x: 1502, endPoint y: 380, distance: 8.0
click at [1509, 374] on button "button" at bounding box center [1516, 361] width 42 height 24
click at [1433, 409] on link "Editer" at bounding box center [1477, 396] width 110 height 26
type input "2- Arrivée Autonome - Cosy Spring"
checkbox input "true"
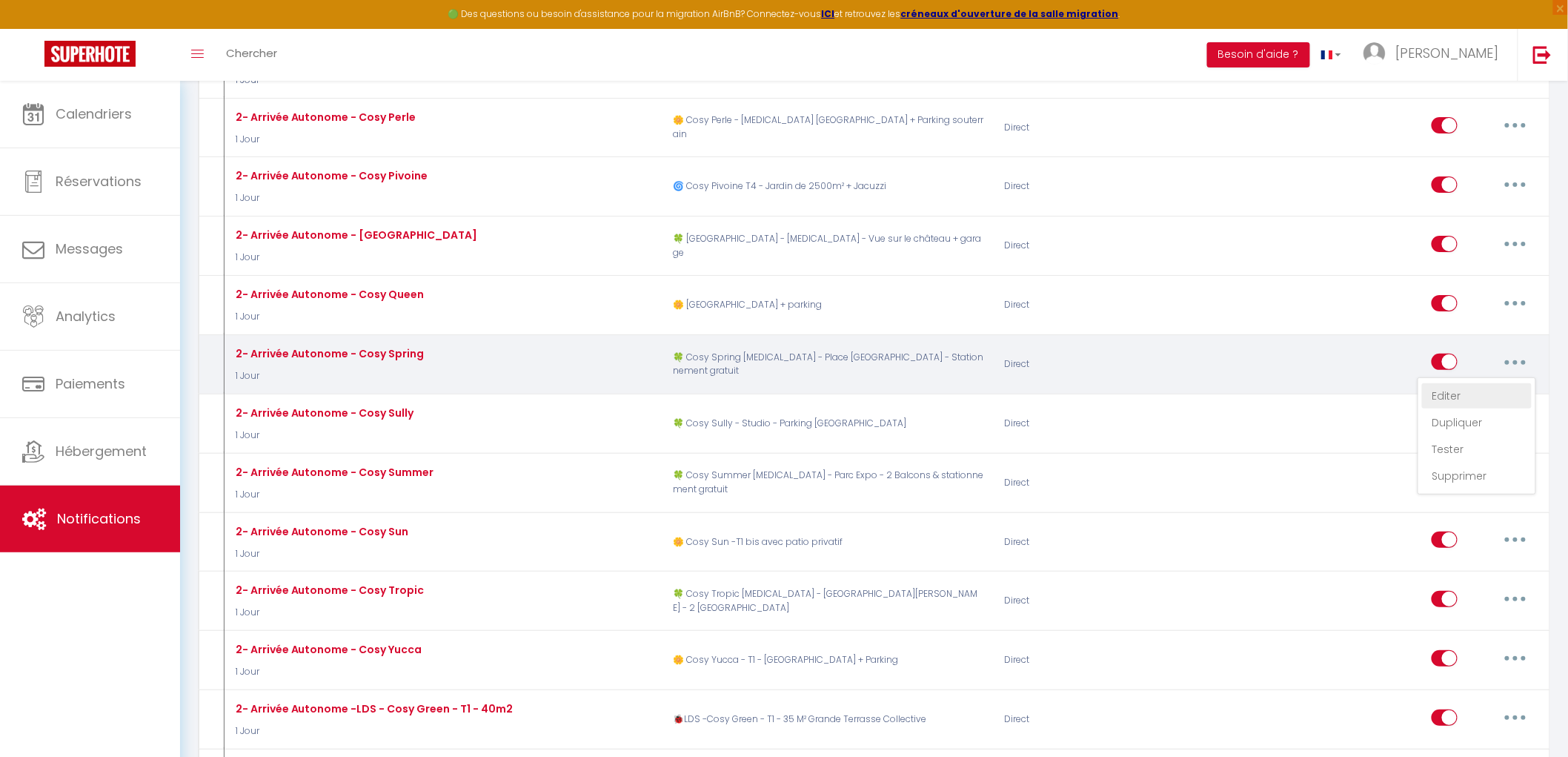
checkbox input "false"
type input "[RENTAL:NAME] - Arrivée Autonome - procédure d'entrée"
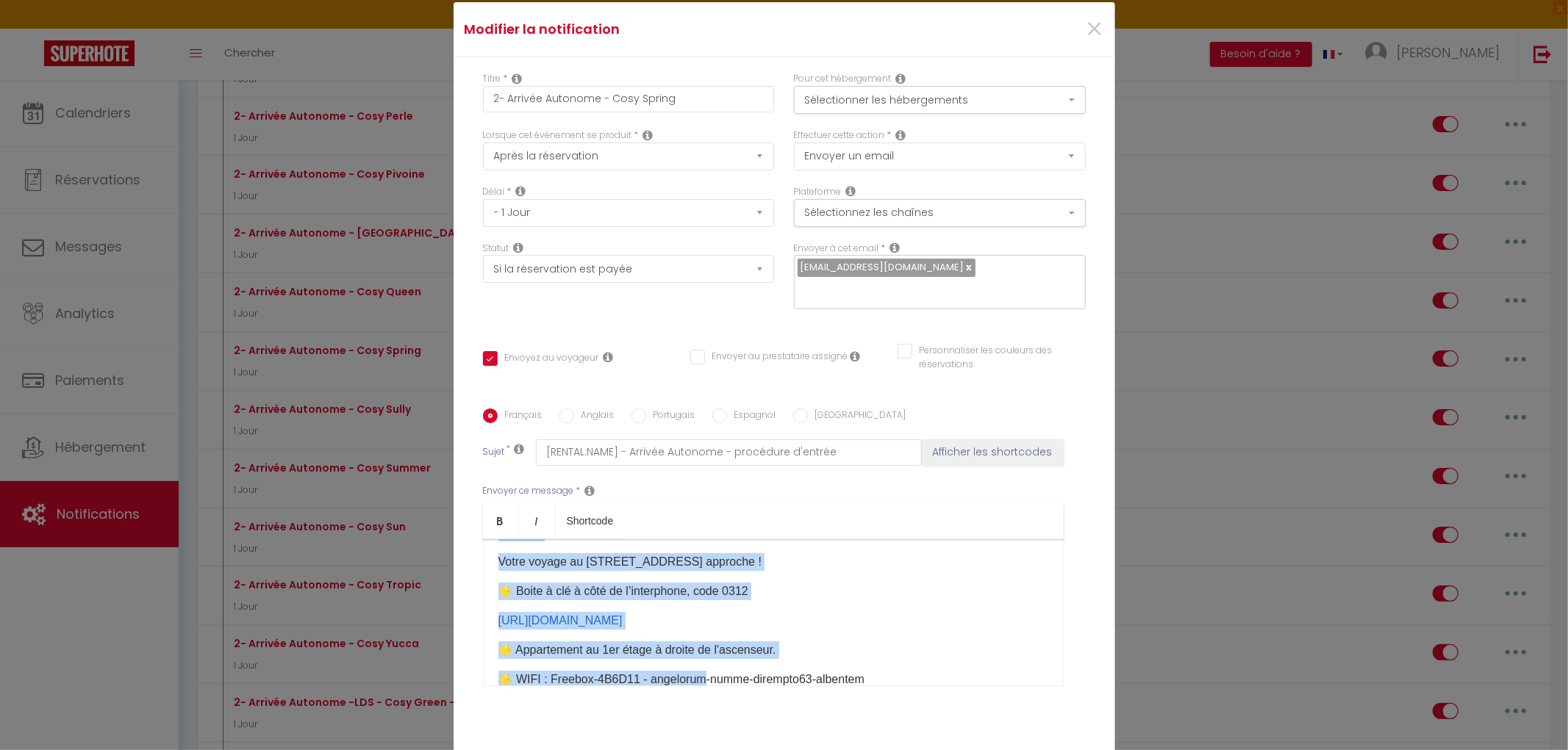
scroll to position [94, 0]
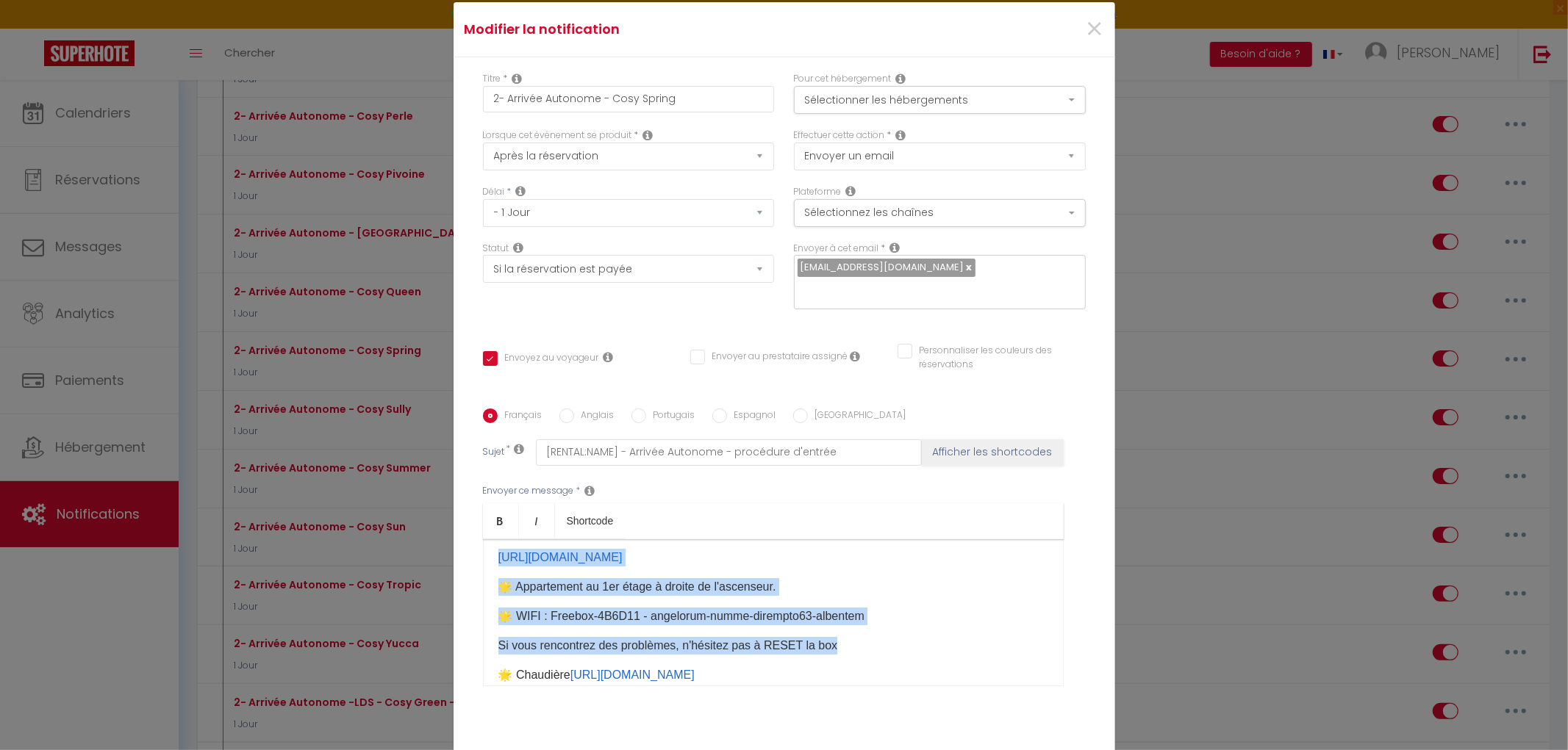
drag, startPoint x: 486, startPoint y: 553, endPoint x: 883, endPoint y: 634, distance: 405.2
click at [883, 634] on div "​Bonjour, Votre voyage au [STREET_ADDRESS] approche ! 🌟 Boite à clé à côté de l…" at bounding box center [773, 612] width 580 height 147
copy div "​Bonjour, Votre voyage au [STREET_ADDRESS] approche ! 🌟 Boite à clé à côté de l…"
drag, startPoint x: 1086, startPoint y: 35, endPoint x: 868, endPoint y: 46, distance: 218.3
click at [1086, 35] on span "×" at bounding box center [1094, 29] width 19 height 44
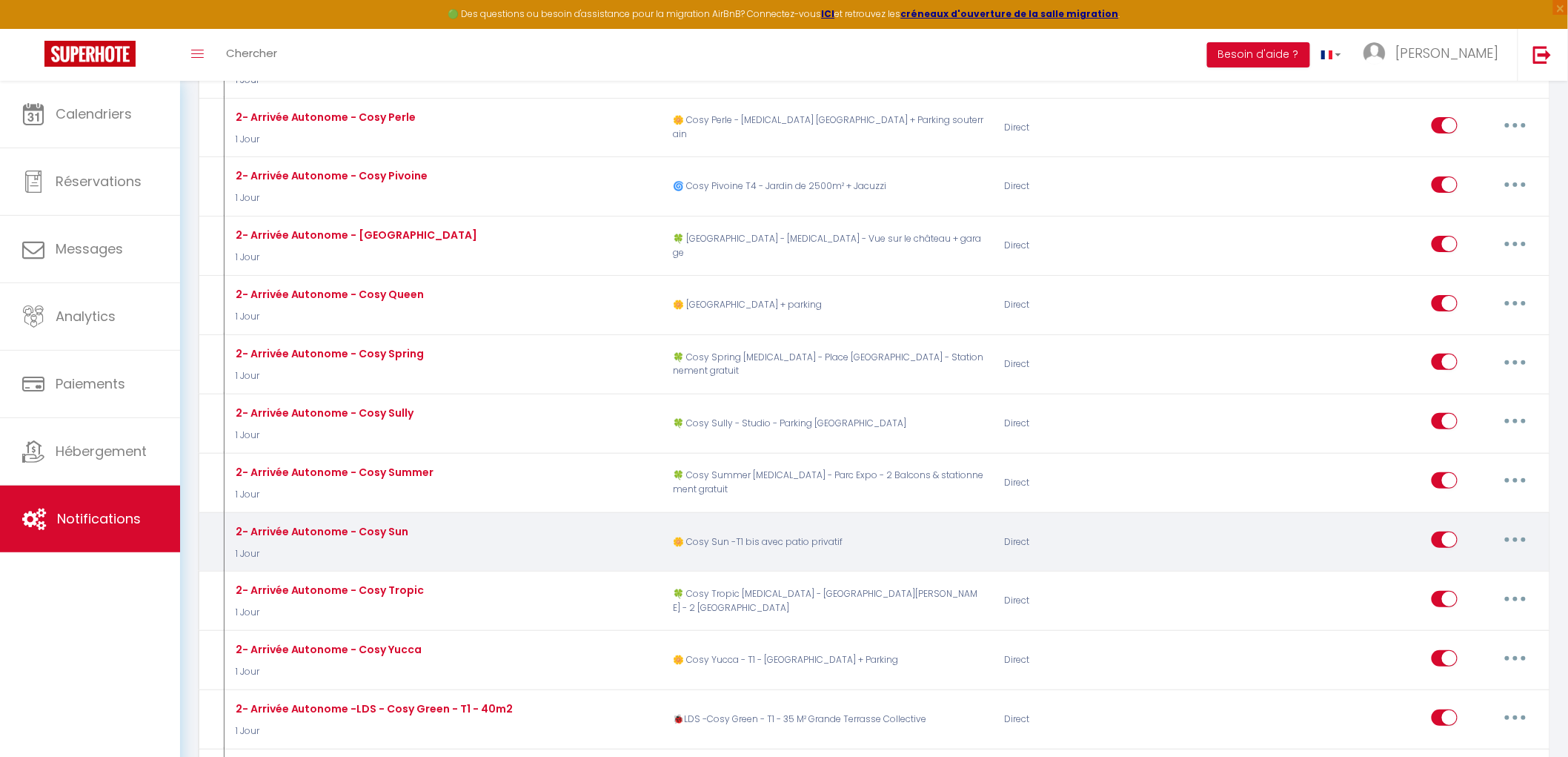
click at [1516, 542] on icon "button" at bounding box center [1515, 539] width 5 height 5
click at [1499, 584] on link "Editer" at bounding box center [1477, 573] width 110 height 26
type input "2- Arrivée Autonome - Cosy Sun"
checkbox input "true"
checkbox input "false"
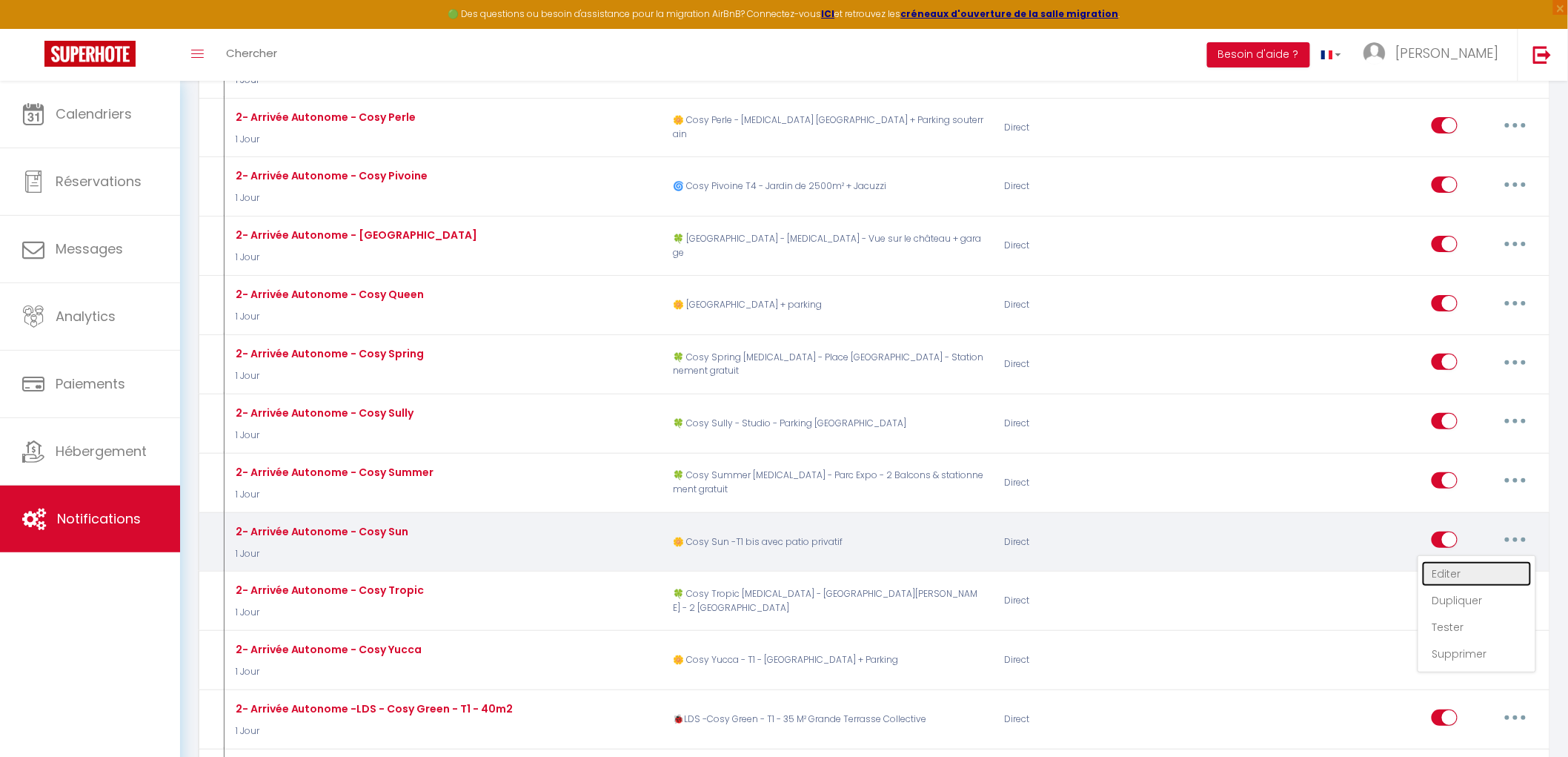
checkbox input "false"
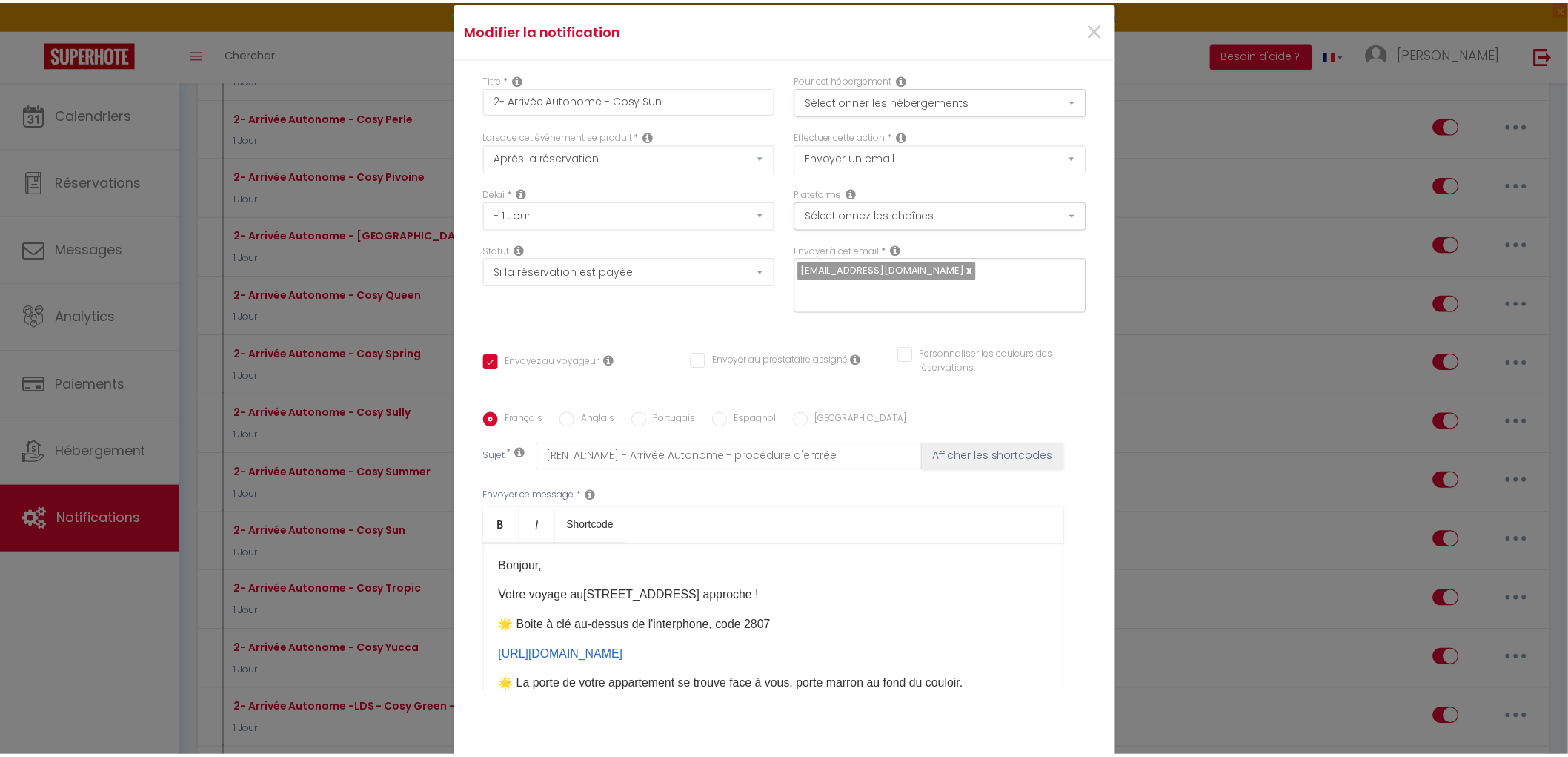
scroll to position [0, 0]
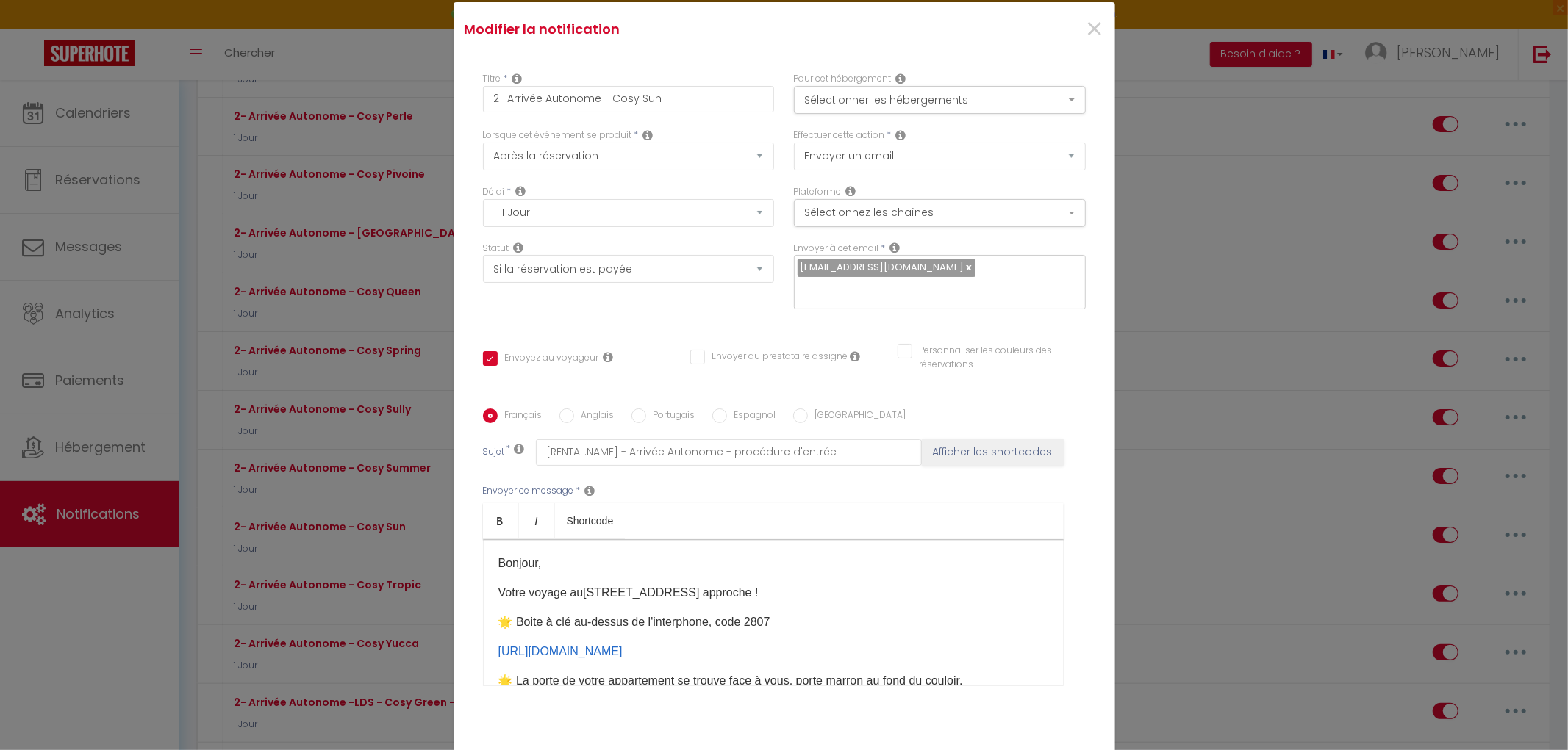
click at [826, 561] on p "Bonjour​," at bounding box center [773, 563] width 550 height 18
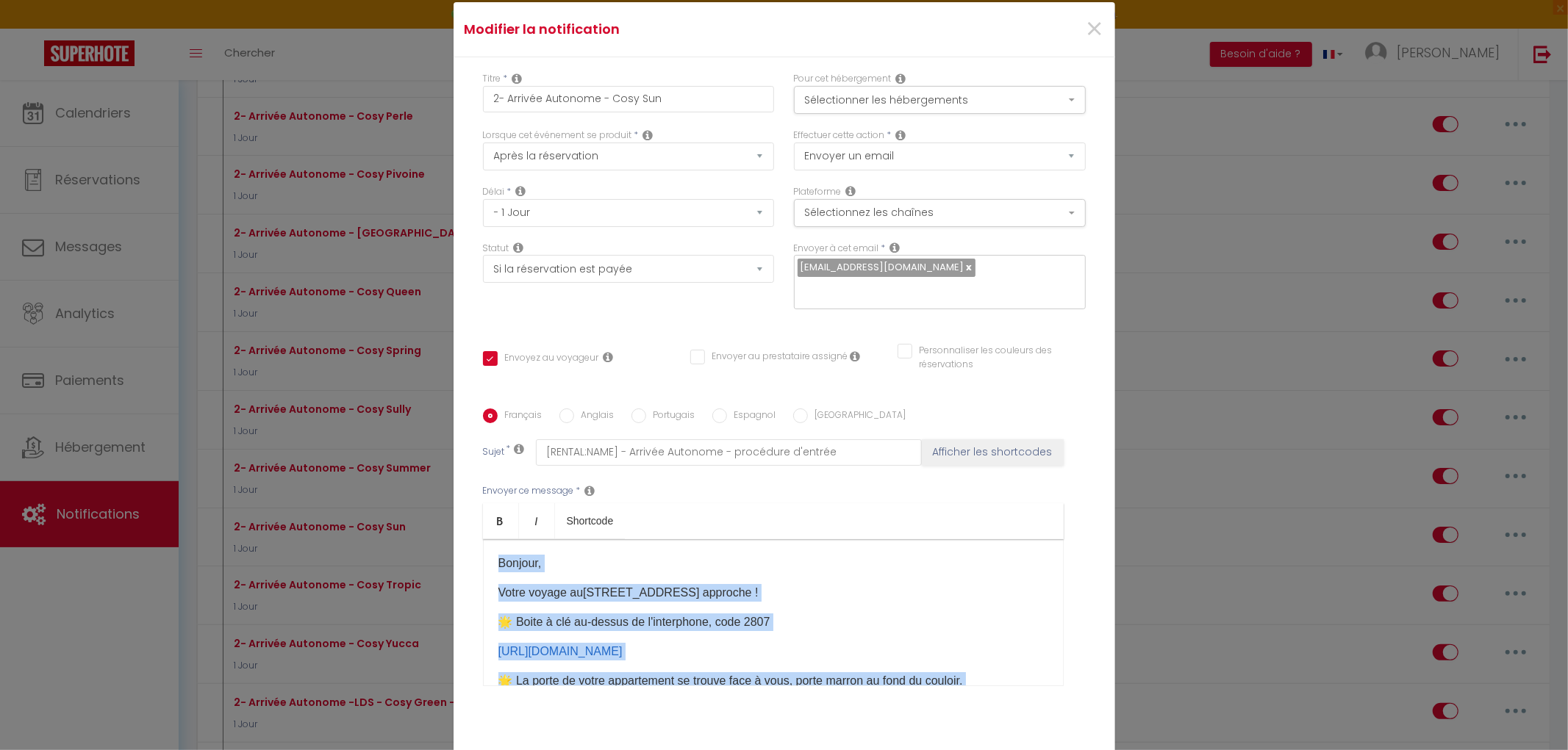
copy div "Bonjour​, Votre voyage au [STREET_ADDRESS] approche ! 🌟 Boite à clé au-dessus d…"
click at [1088, 35] on span "×" at bounding box center [1094, 29] width 19 height 44
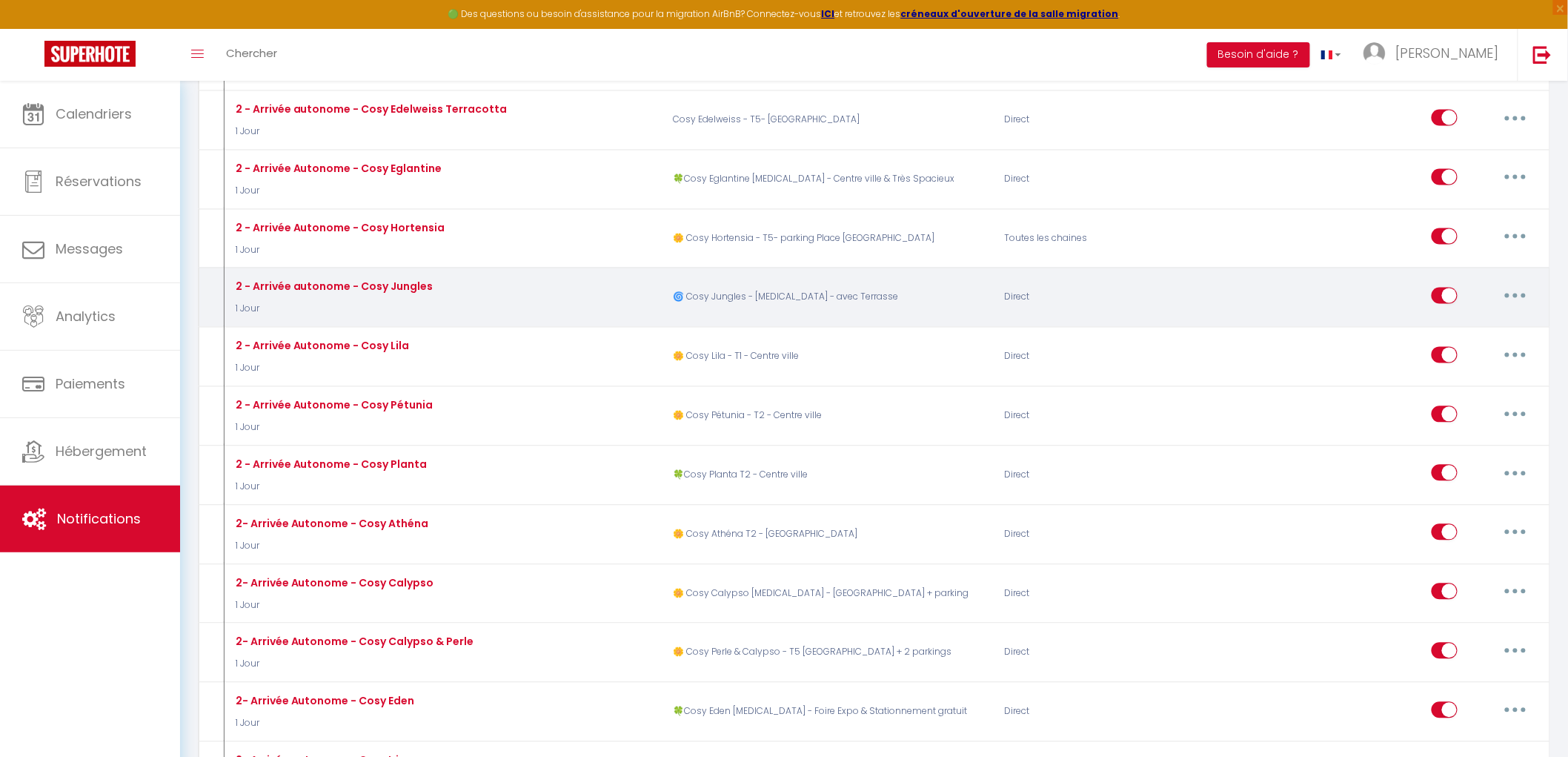
scroll to position [576, 0]
